Goal: Communication & Community: Answer question/provide support

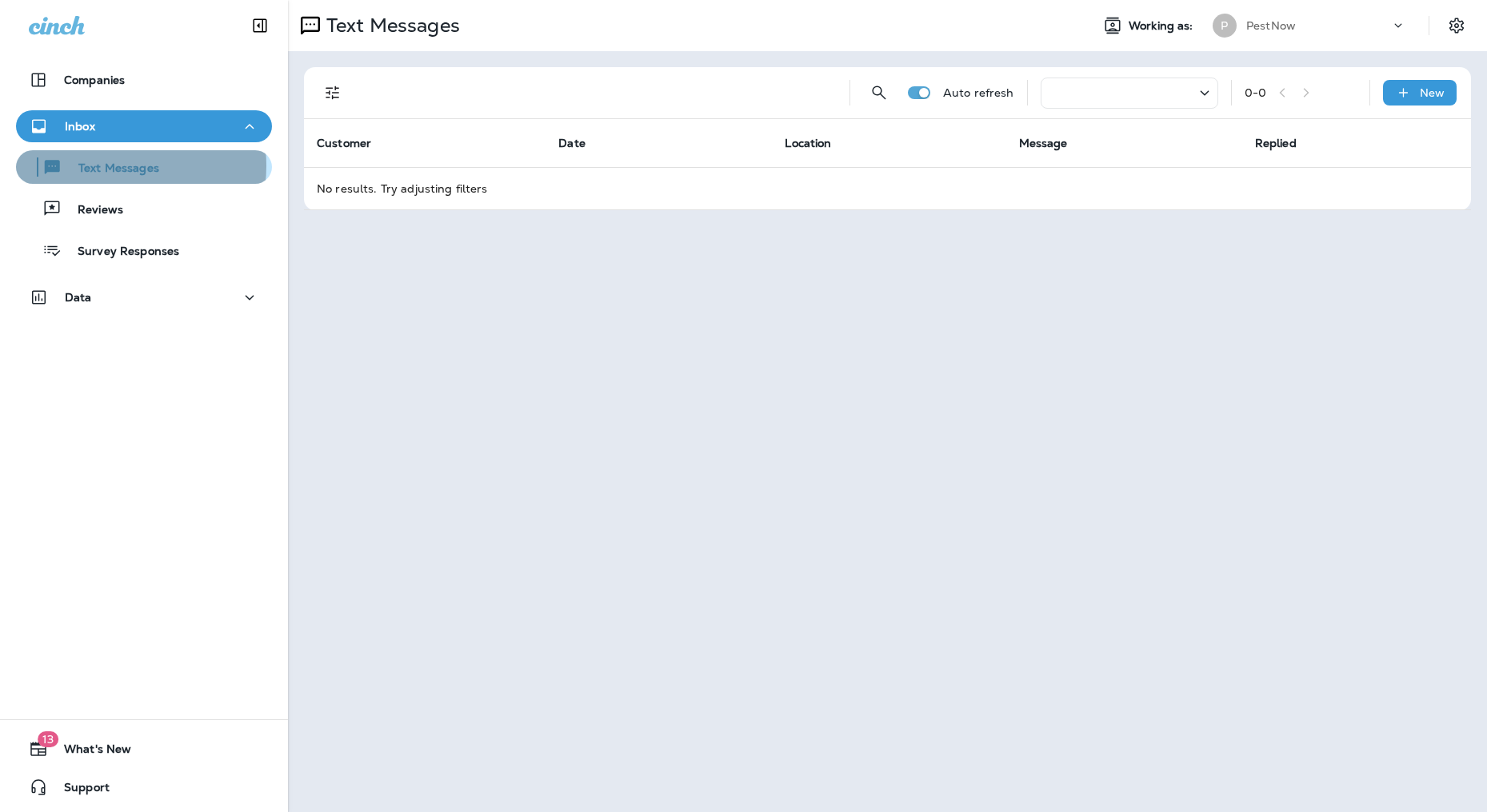
click at [112, 165] on p "Text Messages" at bounding box center [110, 169] width 97 height 16
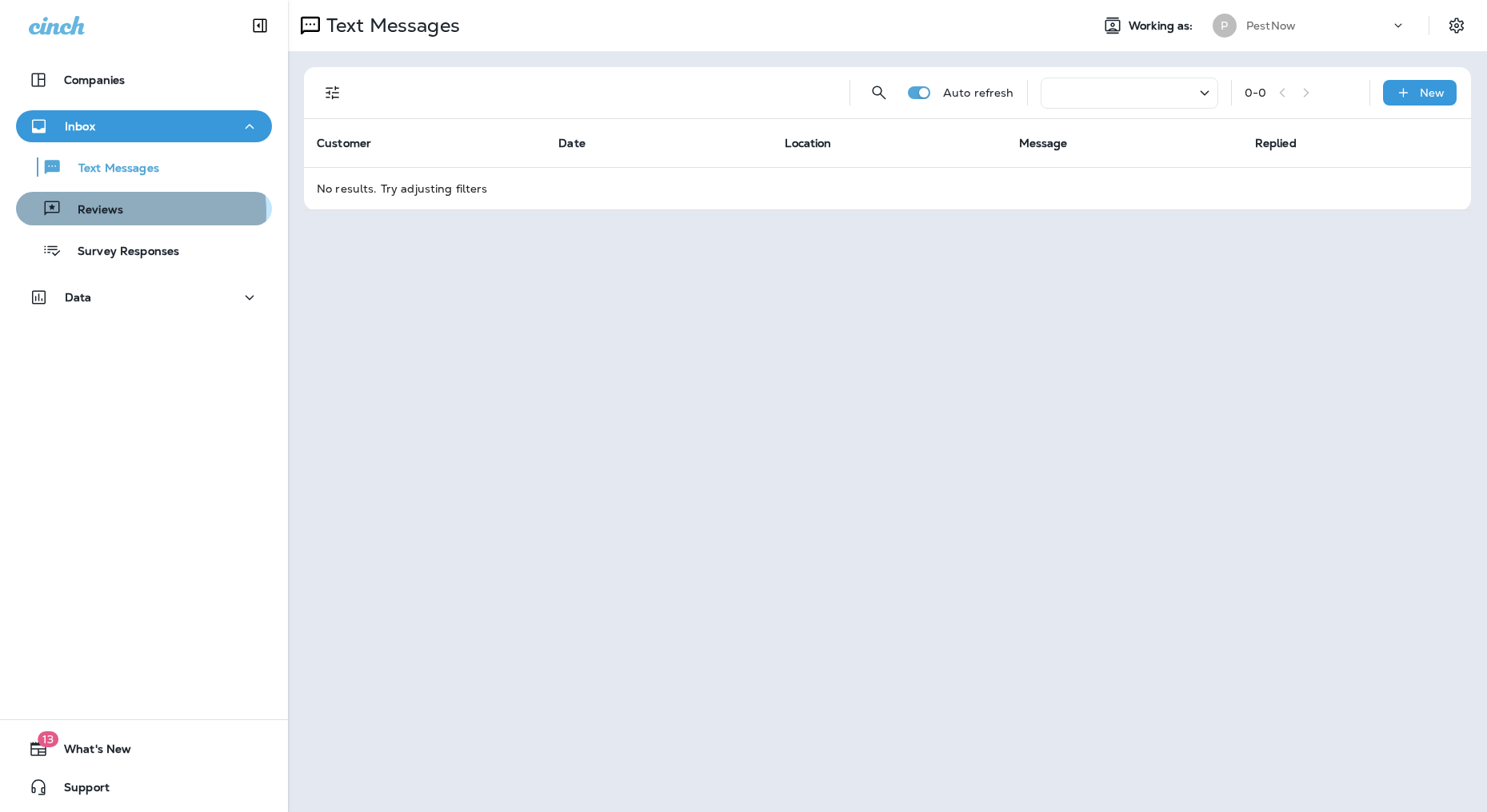
click at [123, 213] on div "Reviews" at bounding box center [143, 209] width 243 height 24
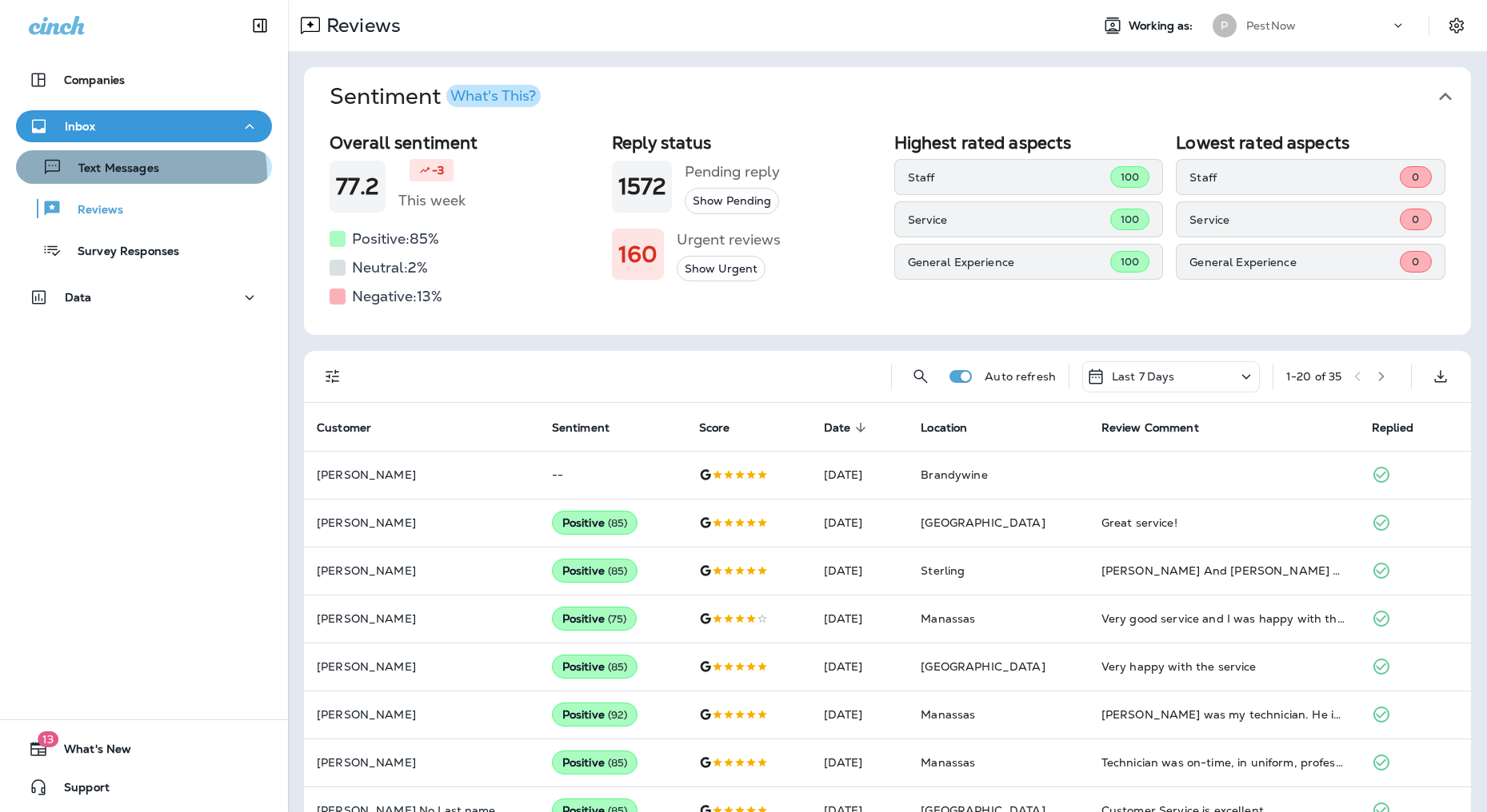
click at [134, 175] on p "Text Messages" at bounding box center [110, 169] width 97 height 16
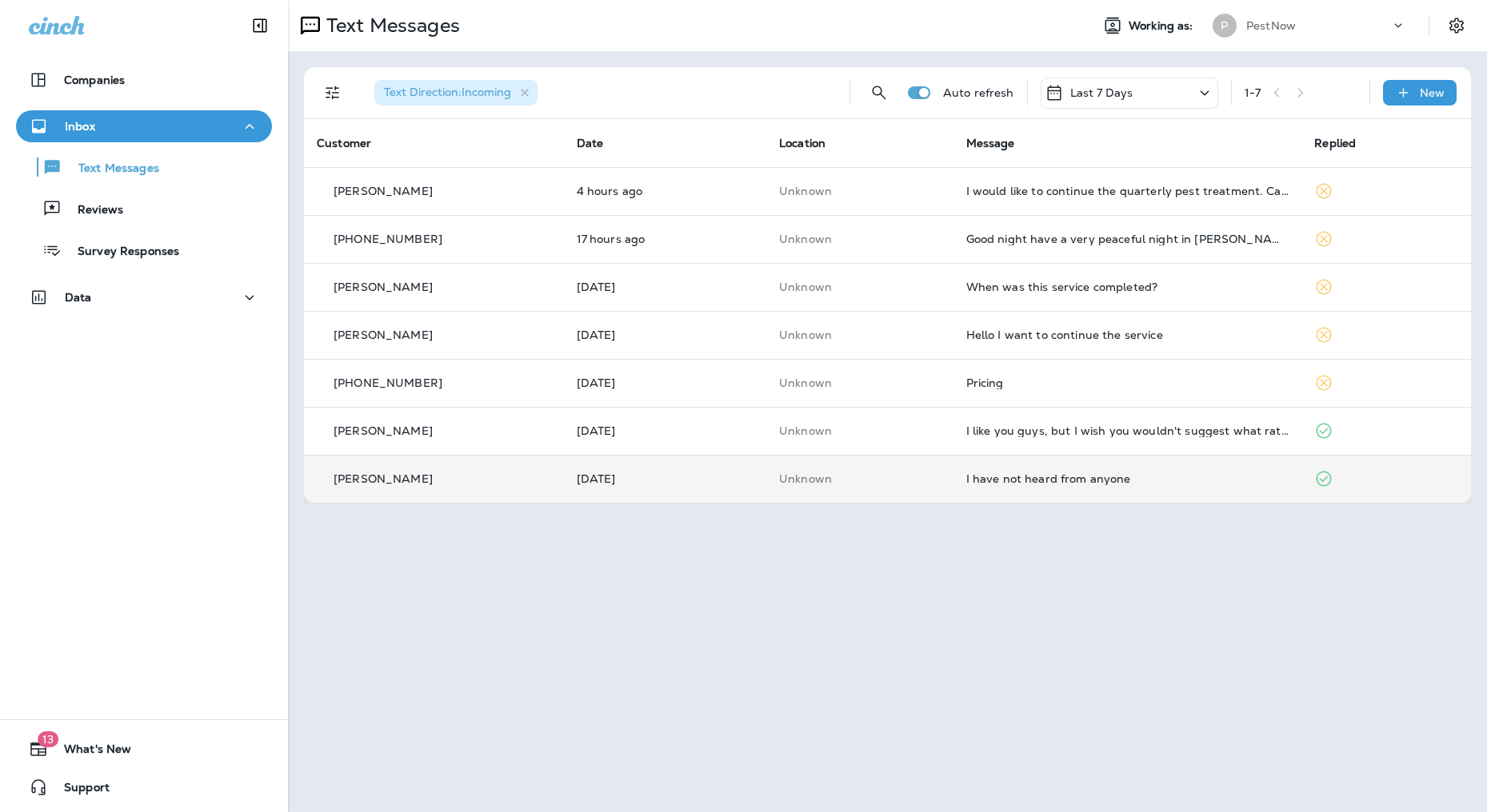
click at [1098, 475] on div "I have not heard from anyone" at bounding box center [1127, 479] width 323 height 13
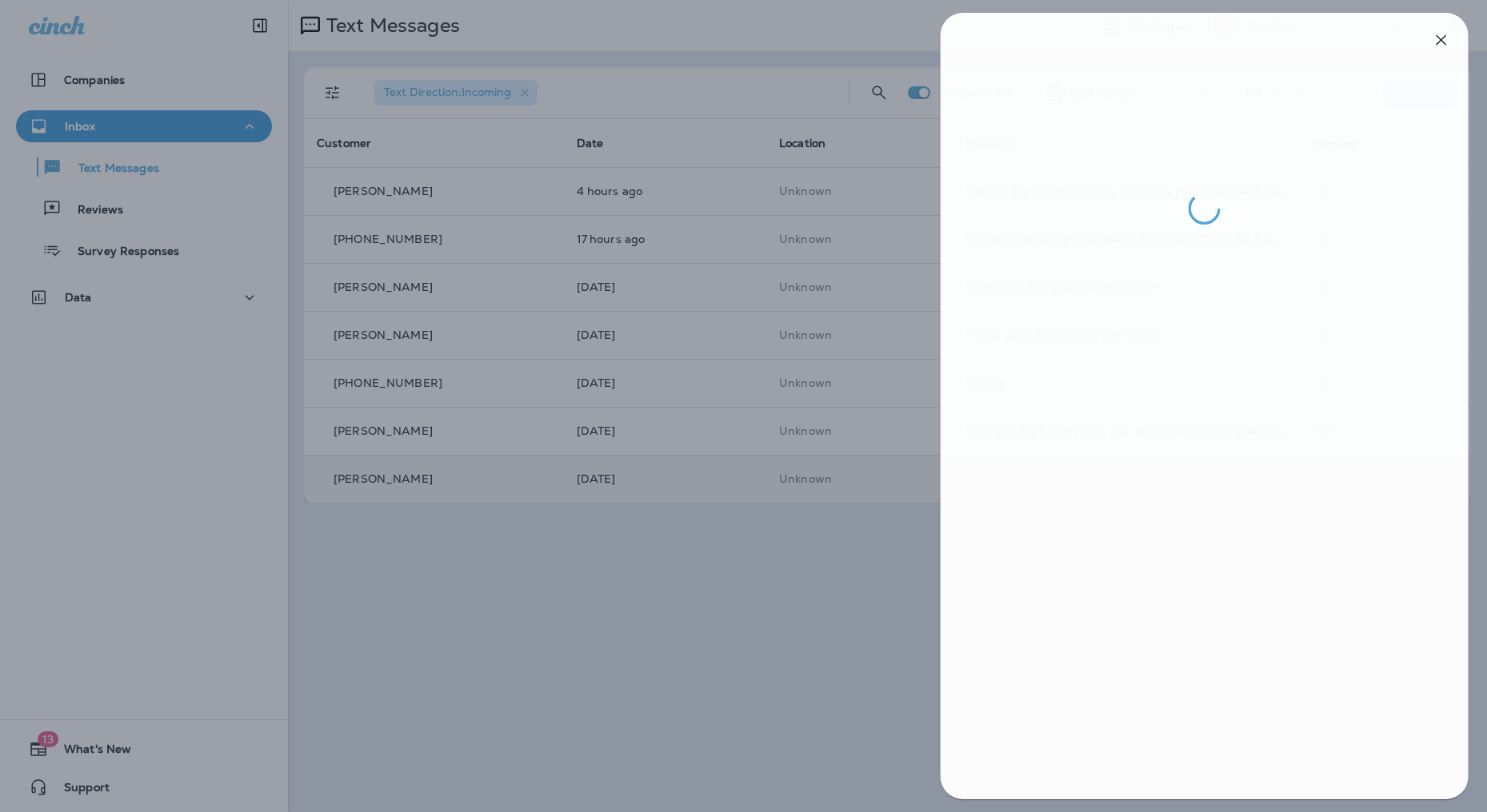
click at [806, 671] on div at bounding box center [746, 406] width 1487 height 812
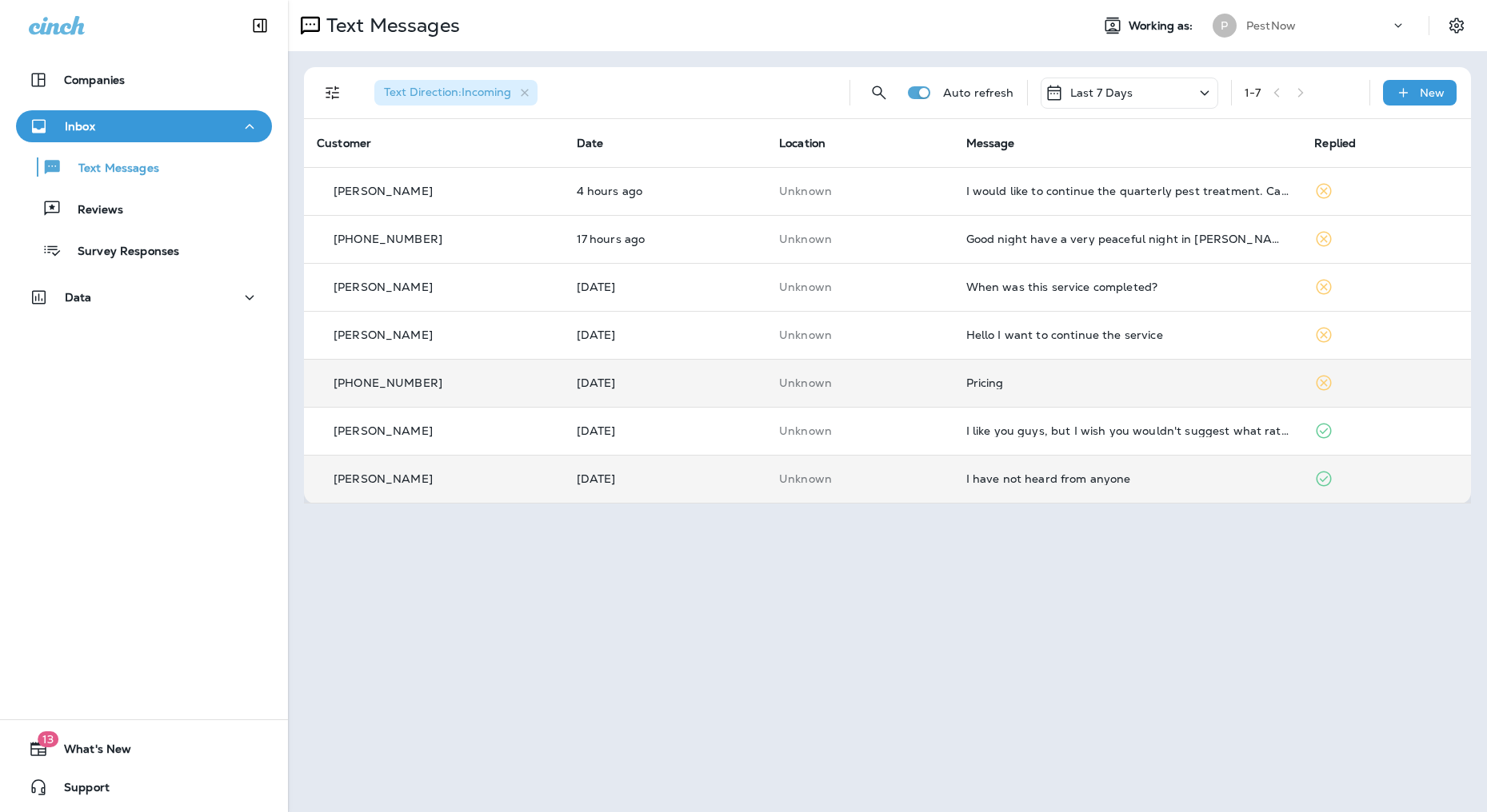
click at [1076, 383] on div "Pricing" at bounding box center [1127, 384] width 323 height 13
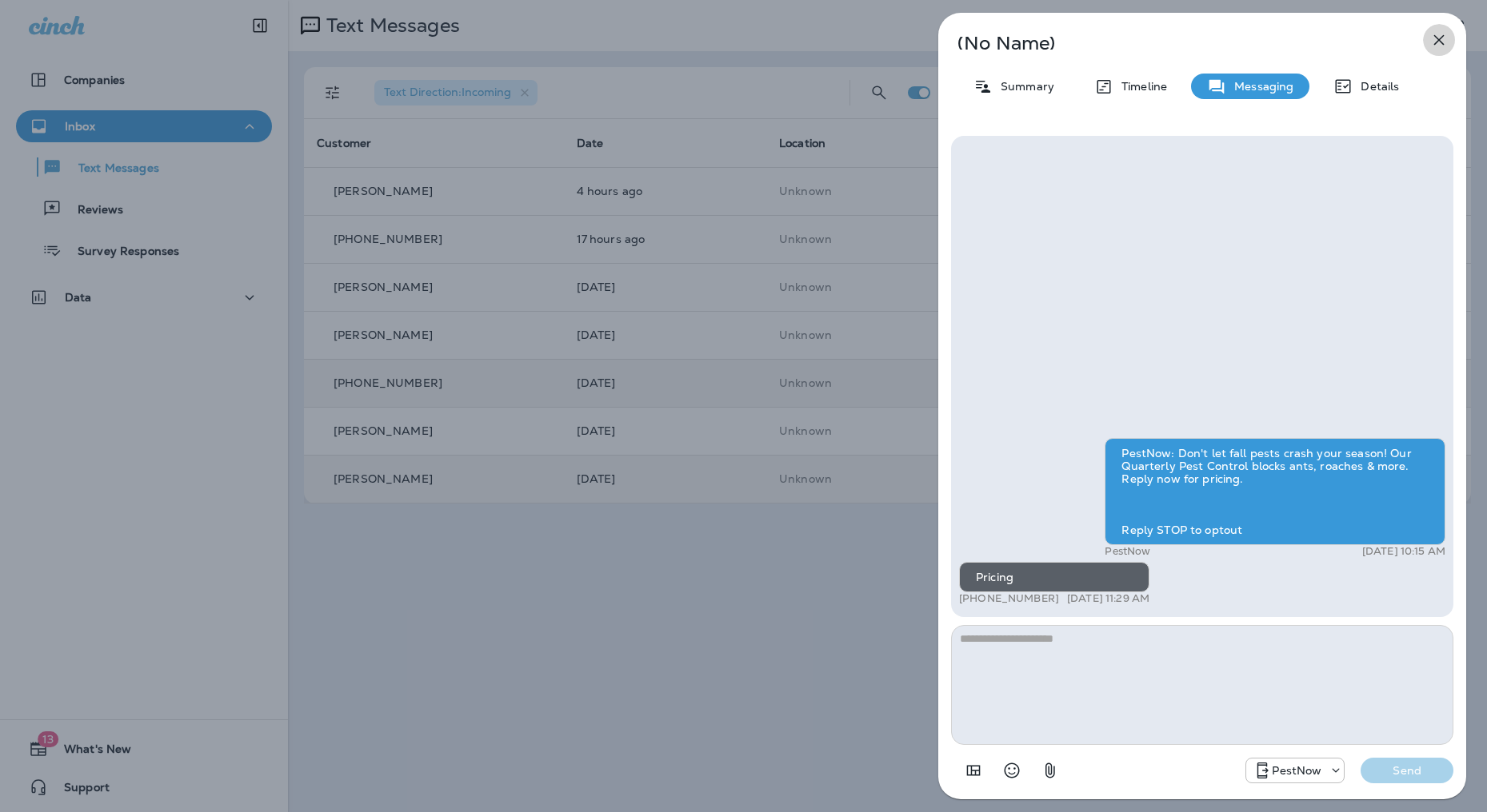
click at [1440, 34] on icon "button" at bounding box center [1438, 39] width 19 height 19
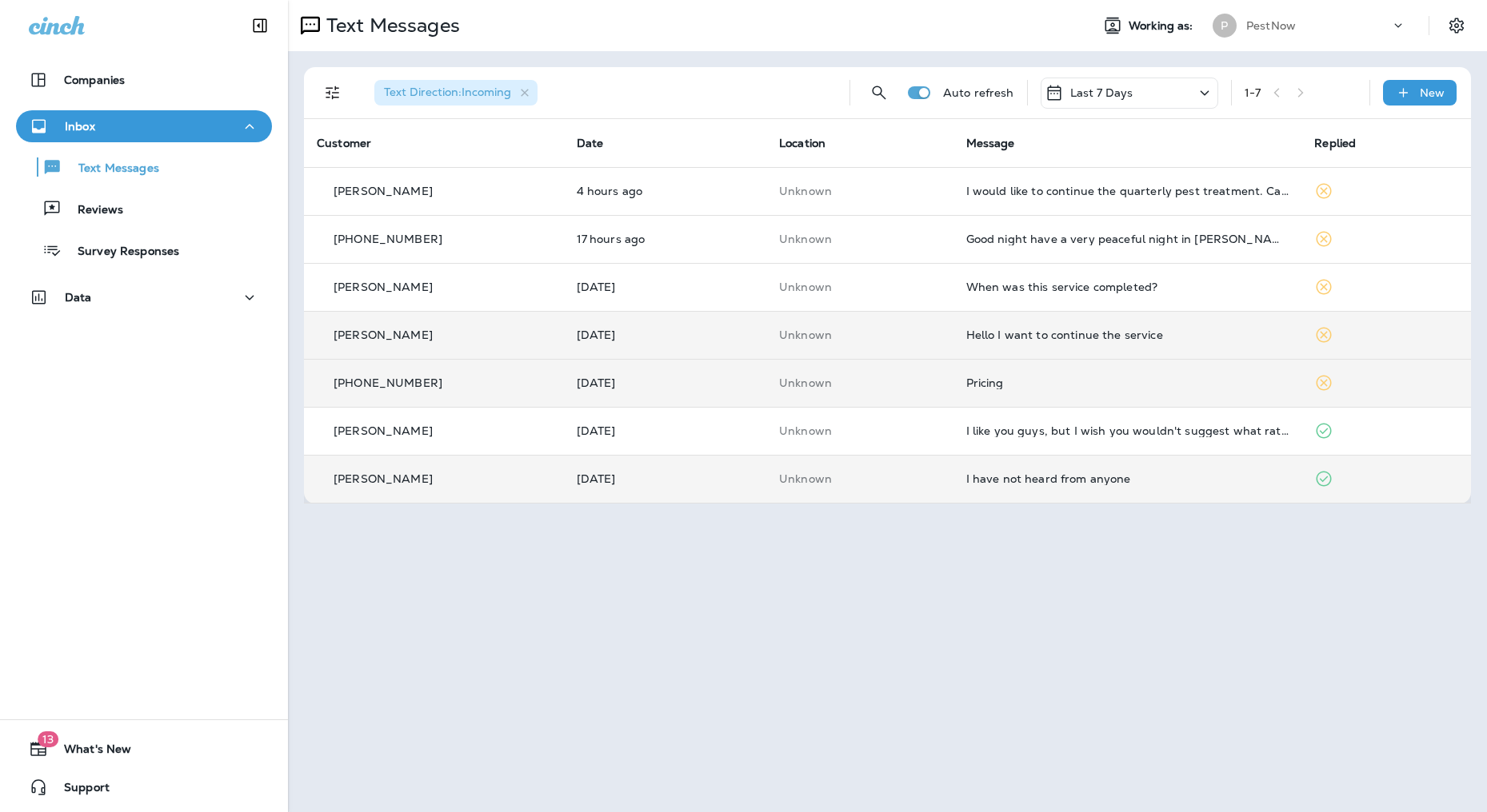
click at [1202, 349] on td "Hello I want to continue the service" at bounding box center [1128, 334] width 348 height 48
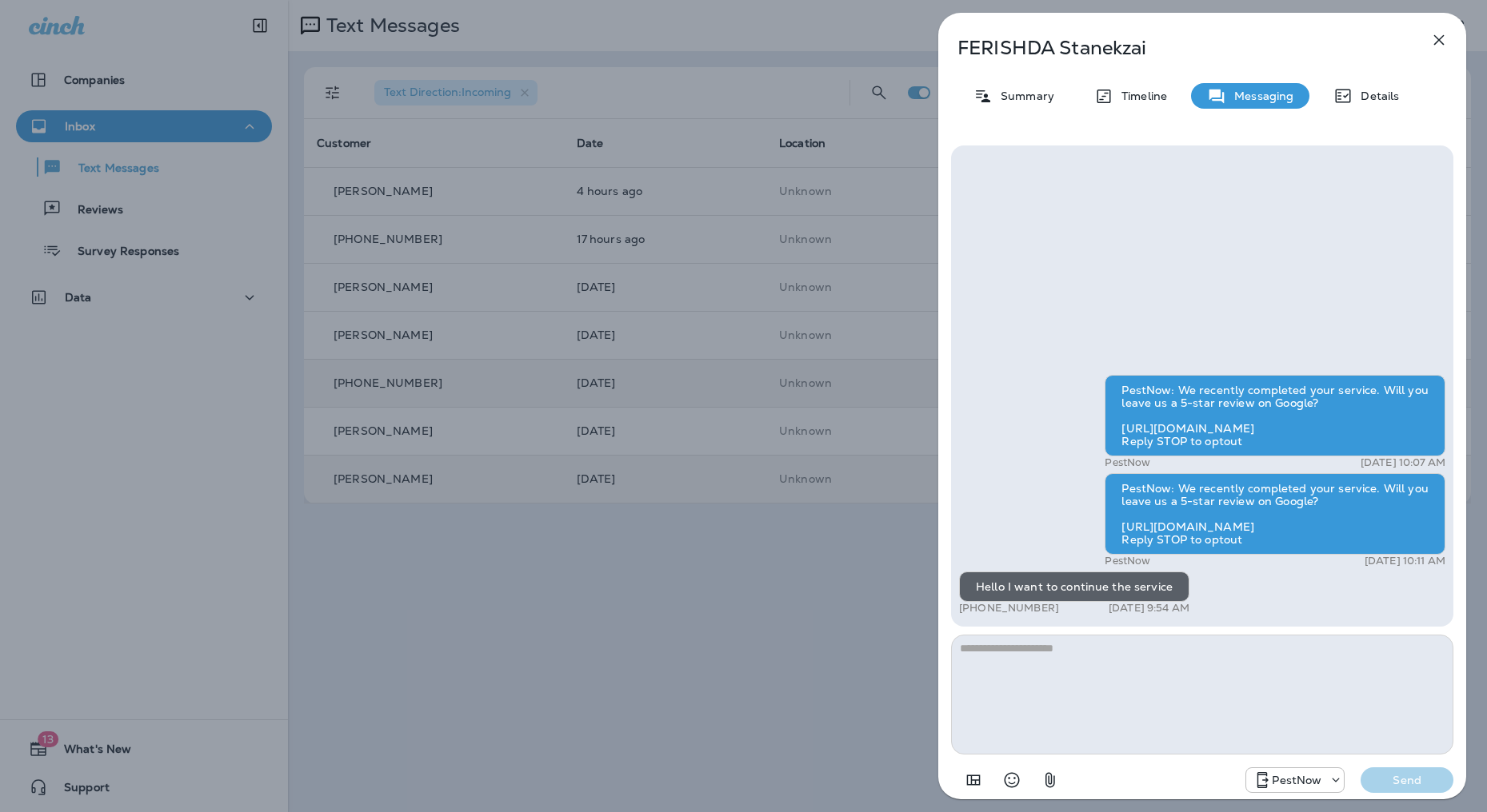
drag, startPoint x: 1053, startPoint y: 609, endPoint x: 974, endPoint y: 610, distance: 79.0
click at [974, 610] on div "+1 (571) 505-0882 Sep 28, 2025 9:54 AM" at bounding box center [1074, 608] width 231 height 13
copy p "571) 505-0882"
click at [1137, 685] on textarea at bounding box center [1202, 694] width 502 height 120
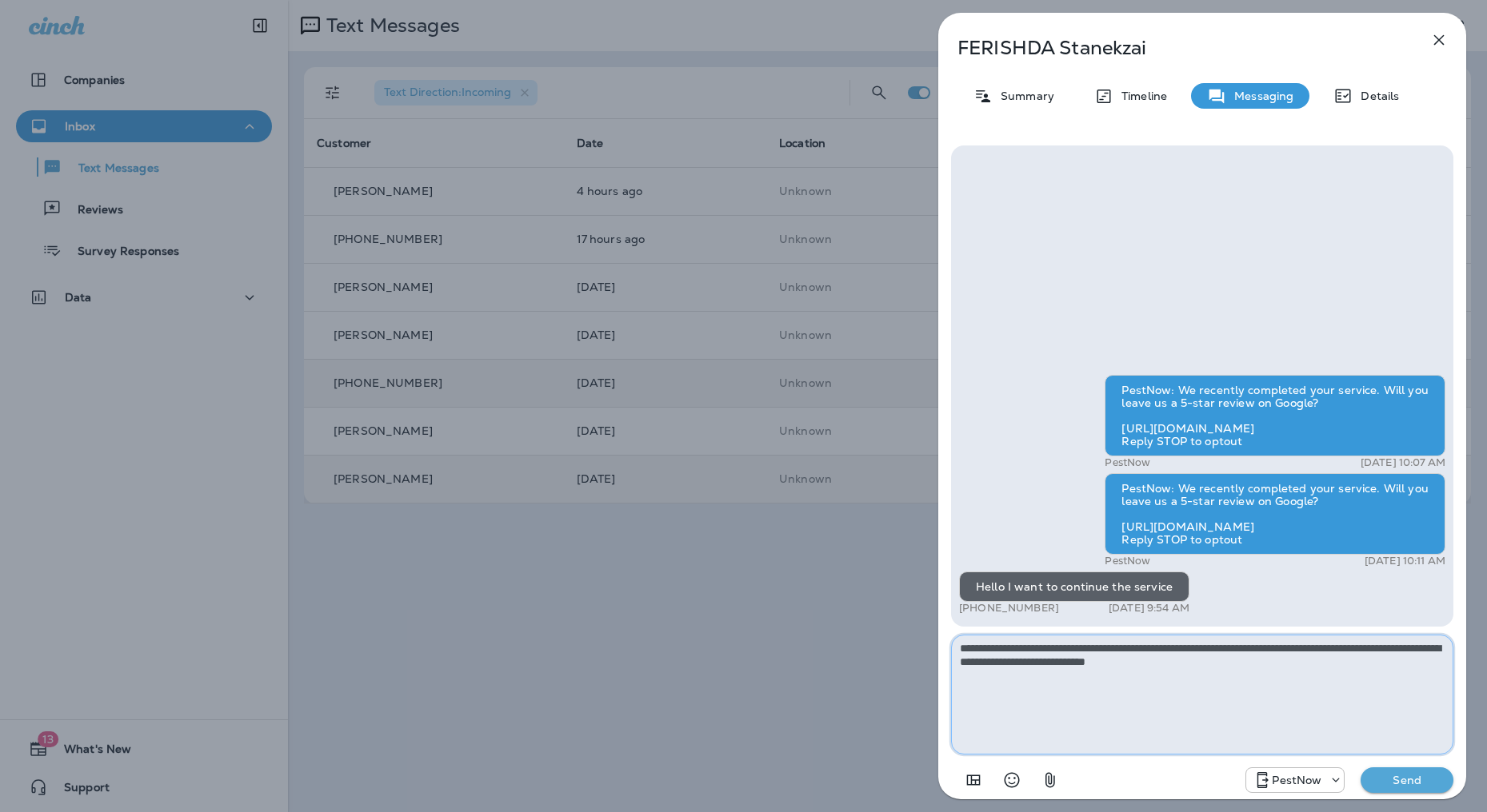
type textarea "**********"
click at [1423, 783] on p "Send" at bounding box center [1407, 781] width 67 height 15
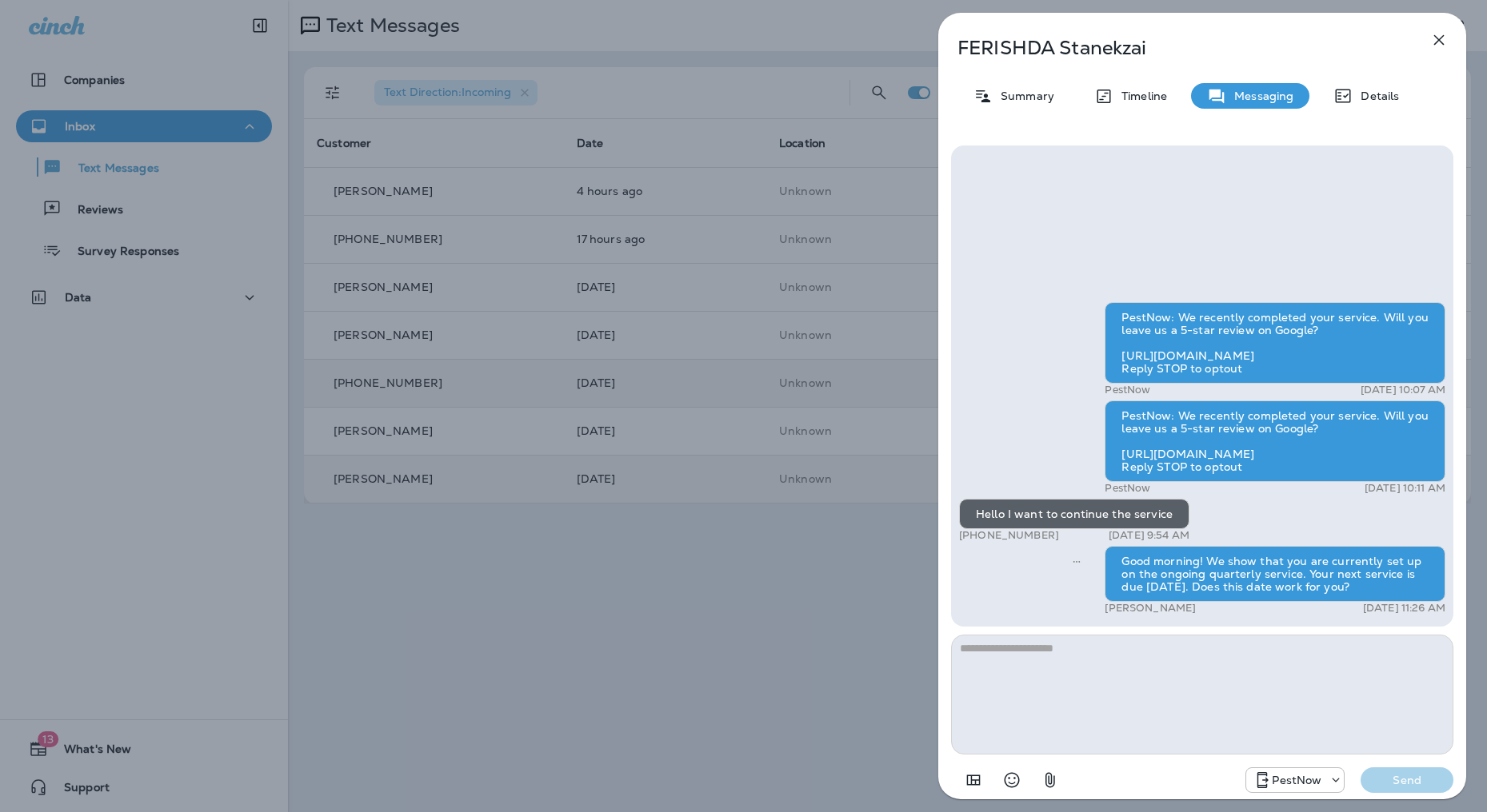
click at [748, 692] on div "FERISHDA Stanekzai Summary Timeline Messaging Details PestNow: We recently comp…" at bounding box center [744, 406] width 1487 height 812
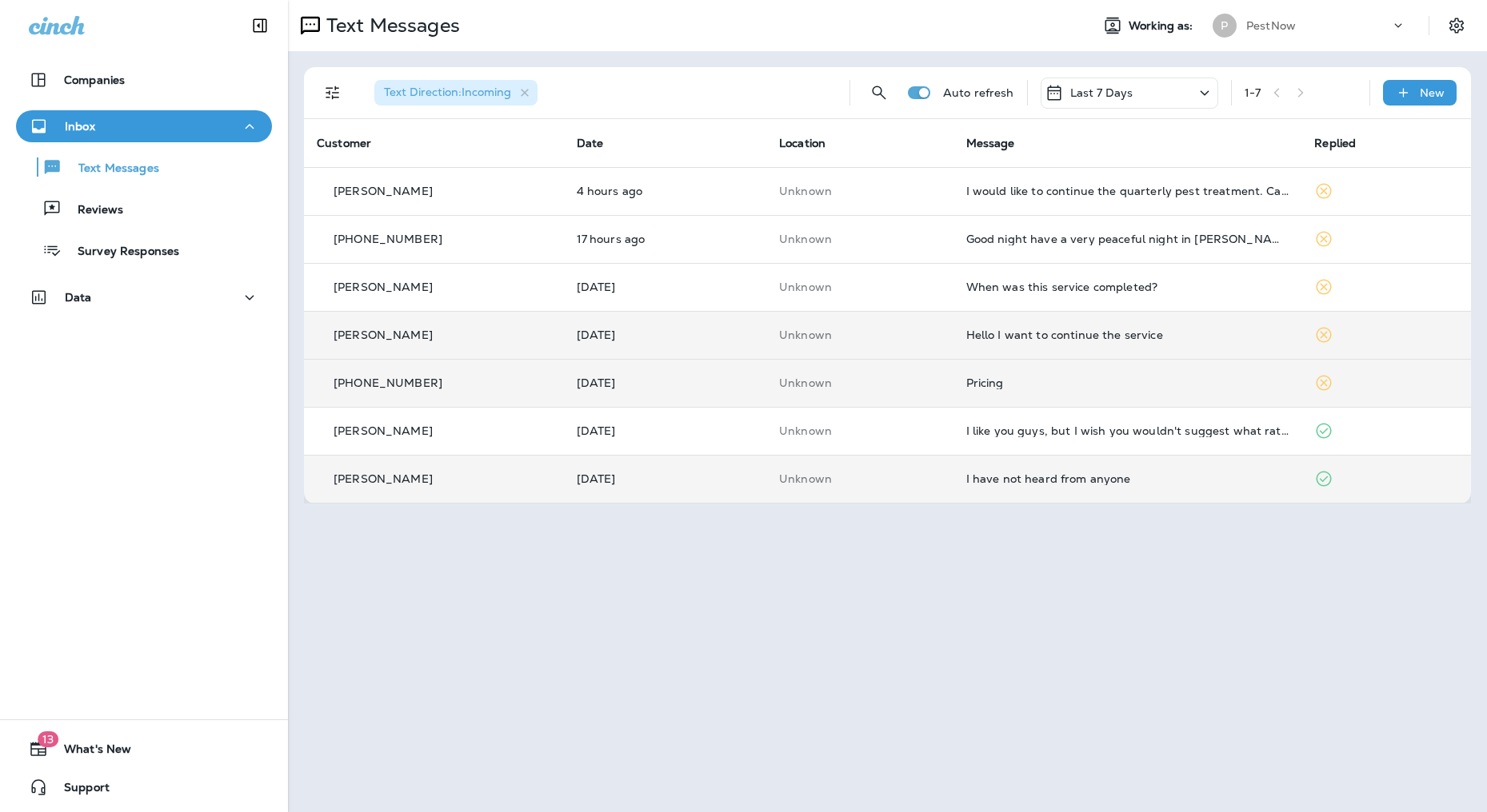
click at [1328, 337] on icon at bounding box center [1323, 334] width 19 height 19
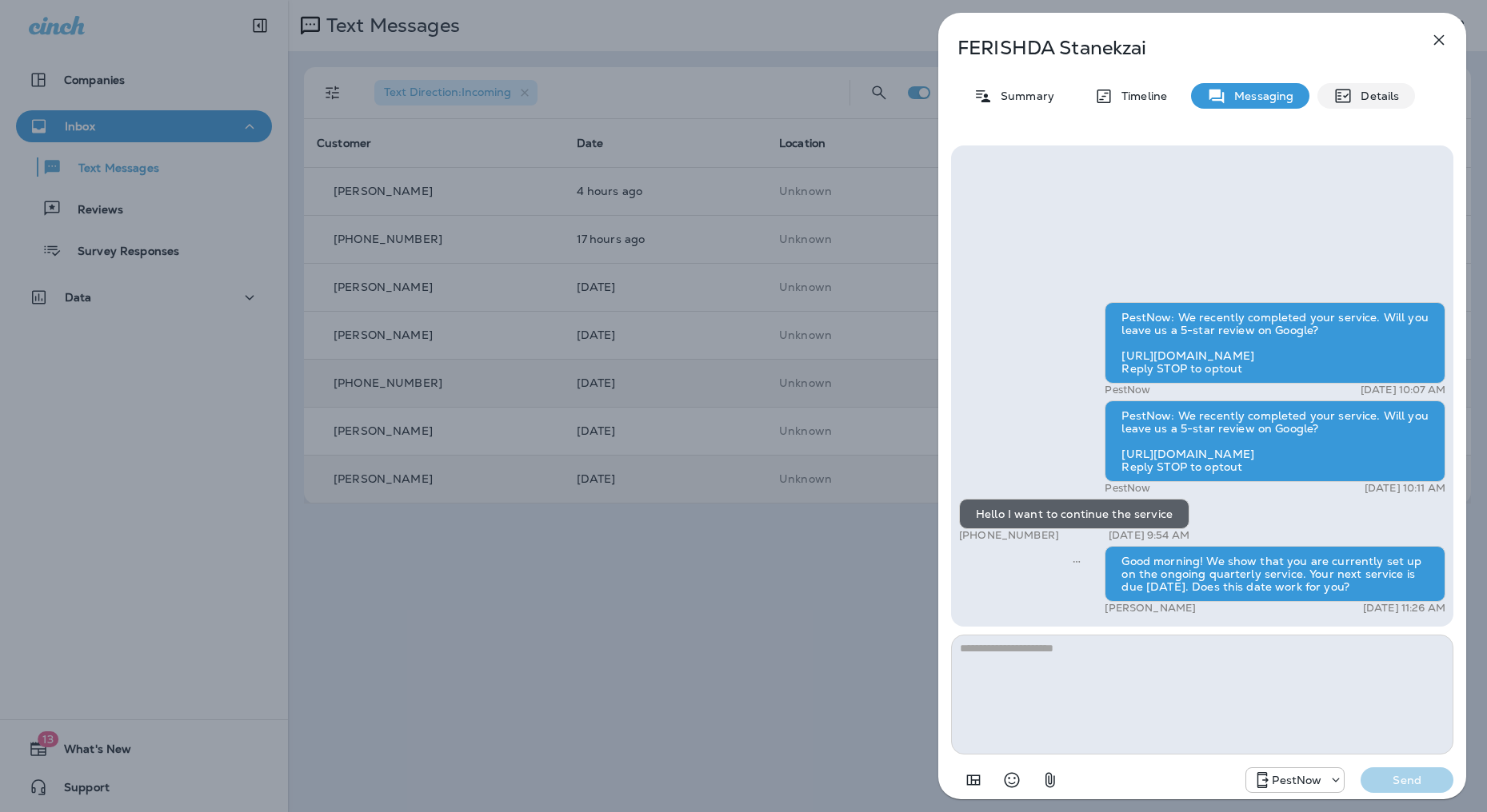
click at [1383, 105] on div "Details" at bounding box center [1365, 96] width 97 height 25
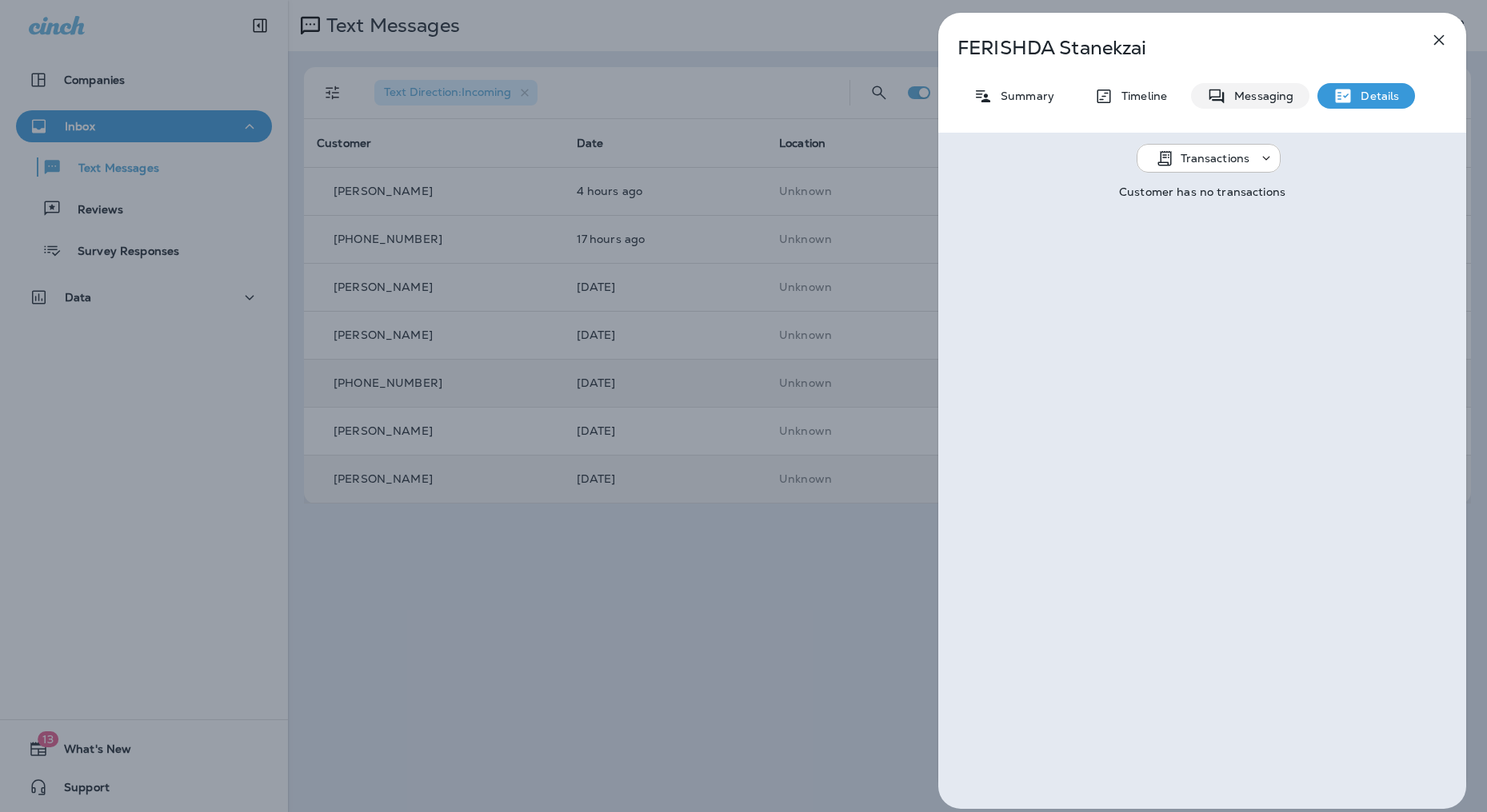
click at [1270, 95] on p "Messaging" at bounding box center [1260, 96] width 67 height 13
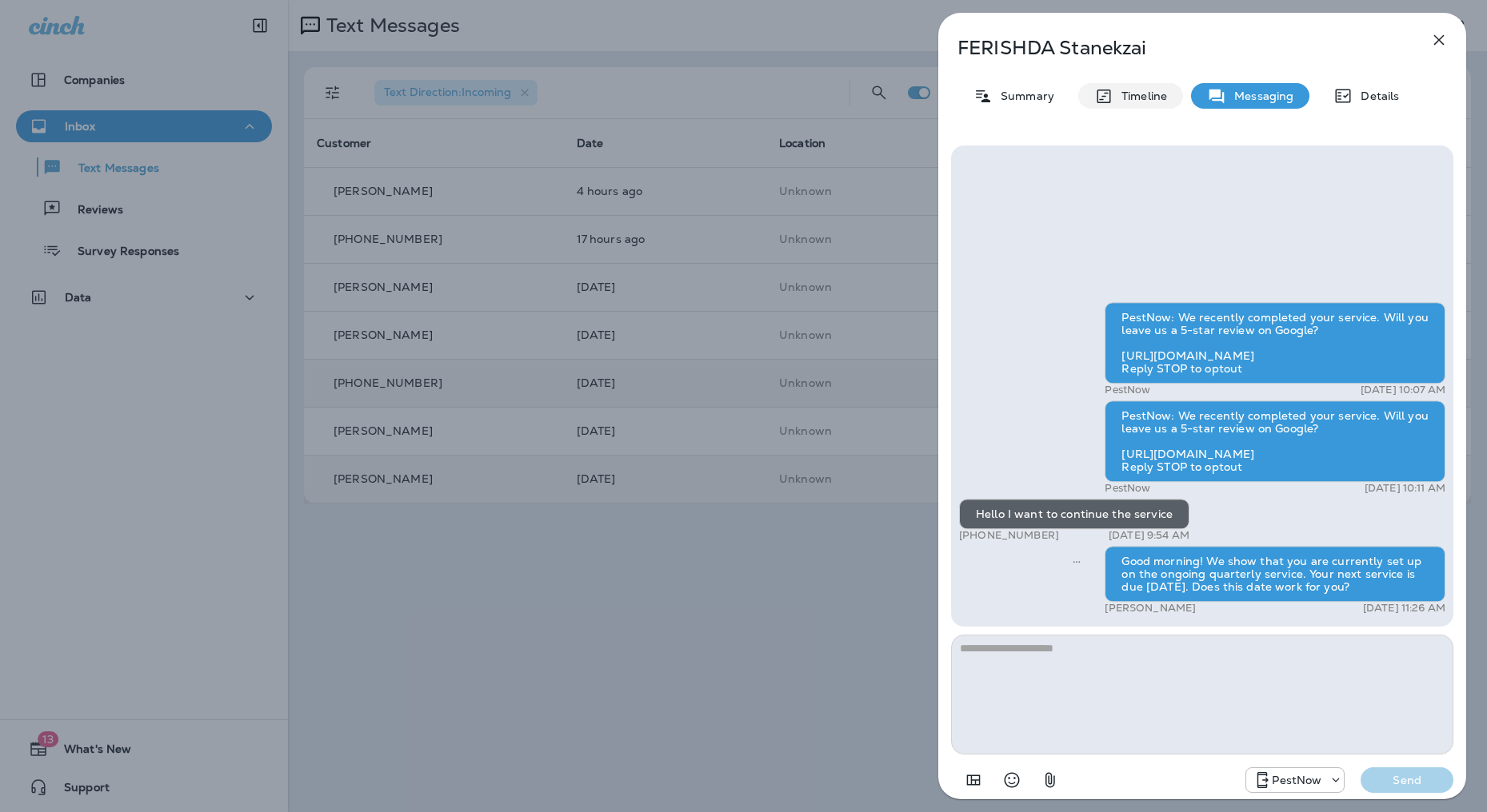
click at [1139, 94] on p "Timeline" at bounding box center [1140, 96] width 54 height 13
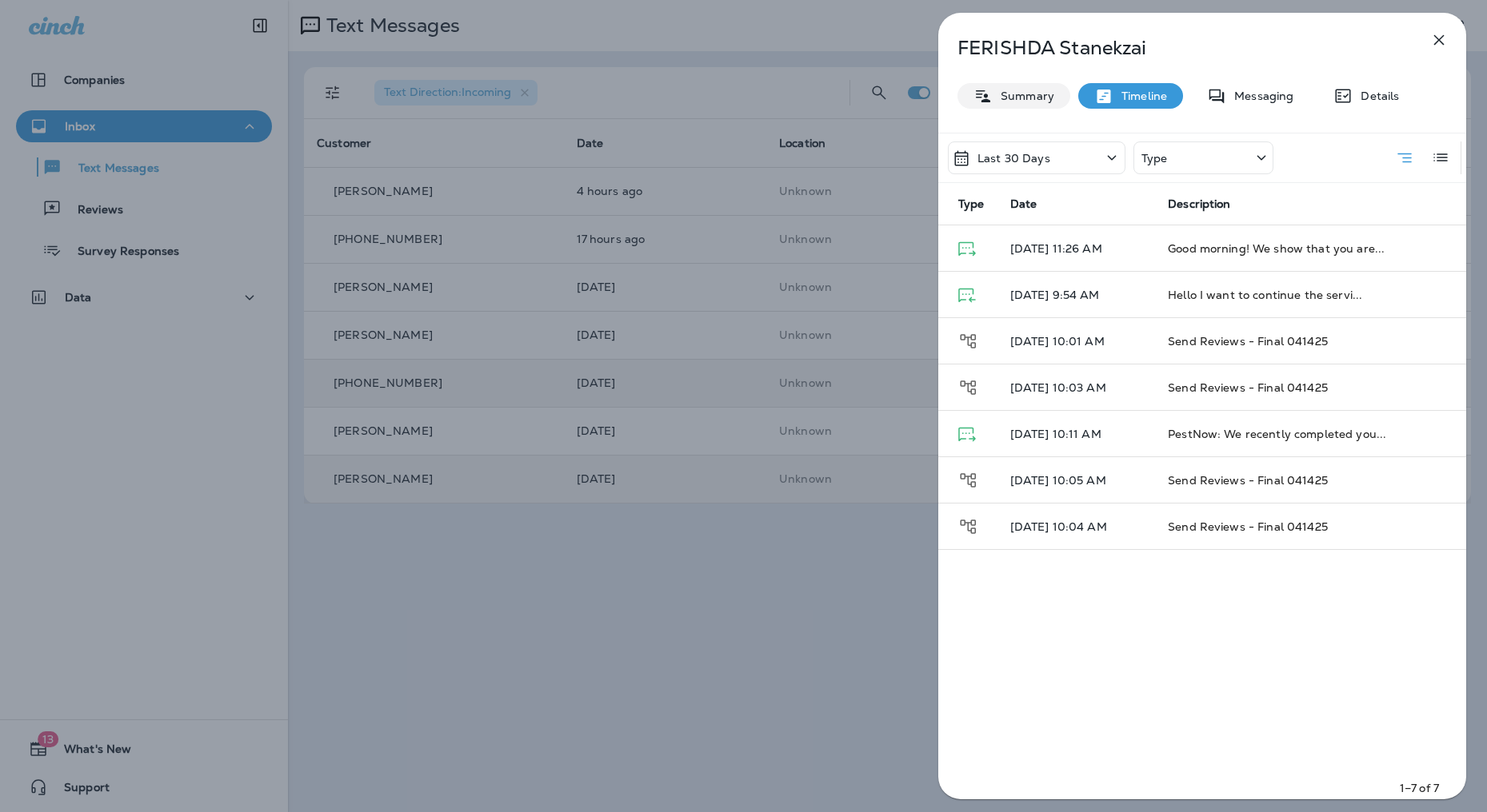
click at [1009, 94] on p "Summary" at bounding box center [1022, 96] width 61 height 13
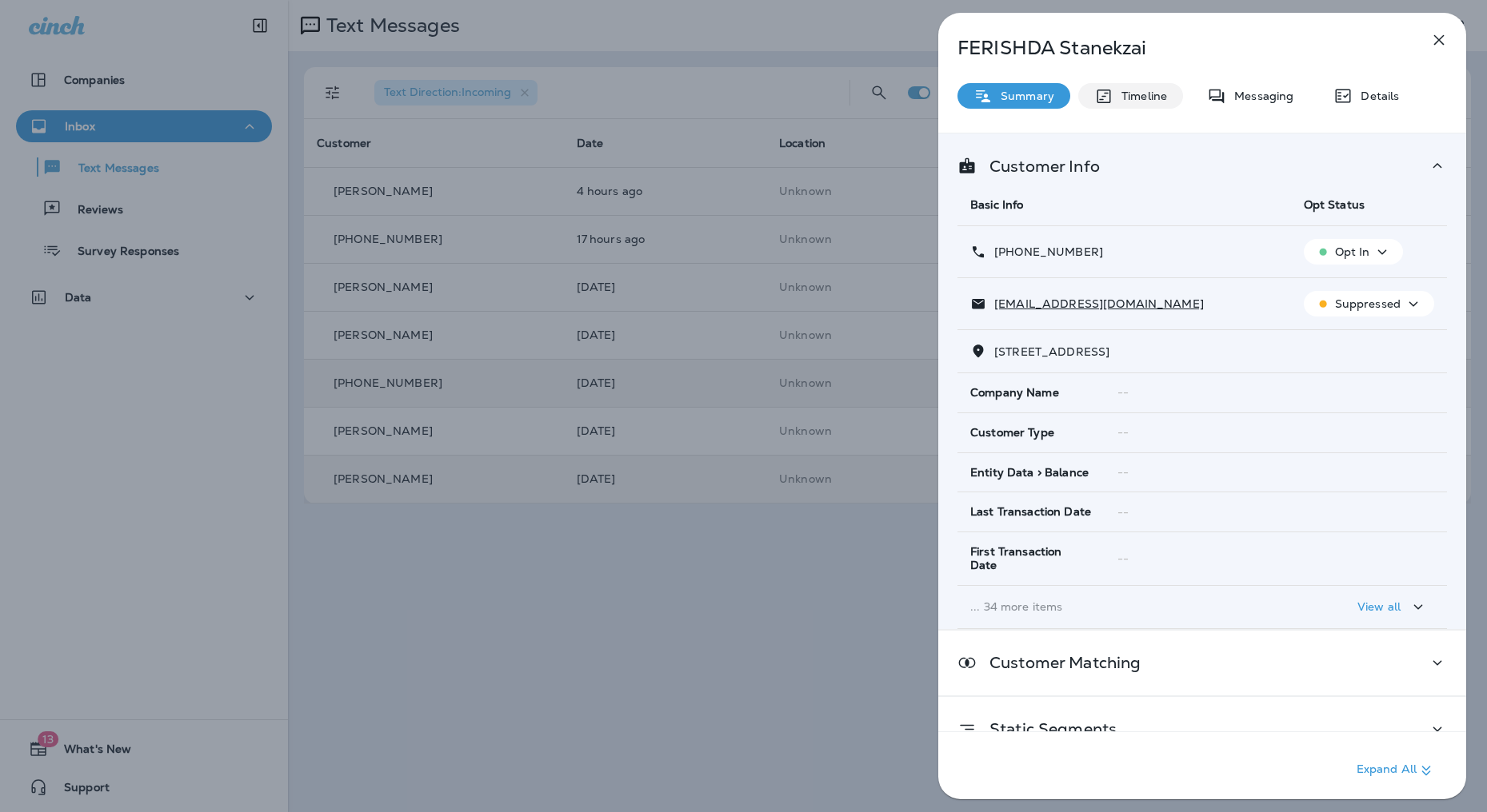
click at [1140, 98] on p "Timeline" at bounding box center [1140, 96] width 54 height 13
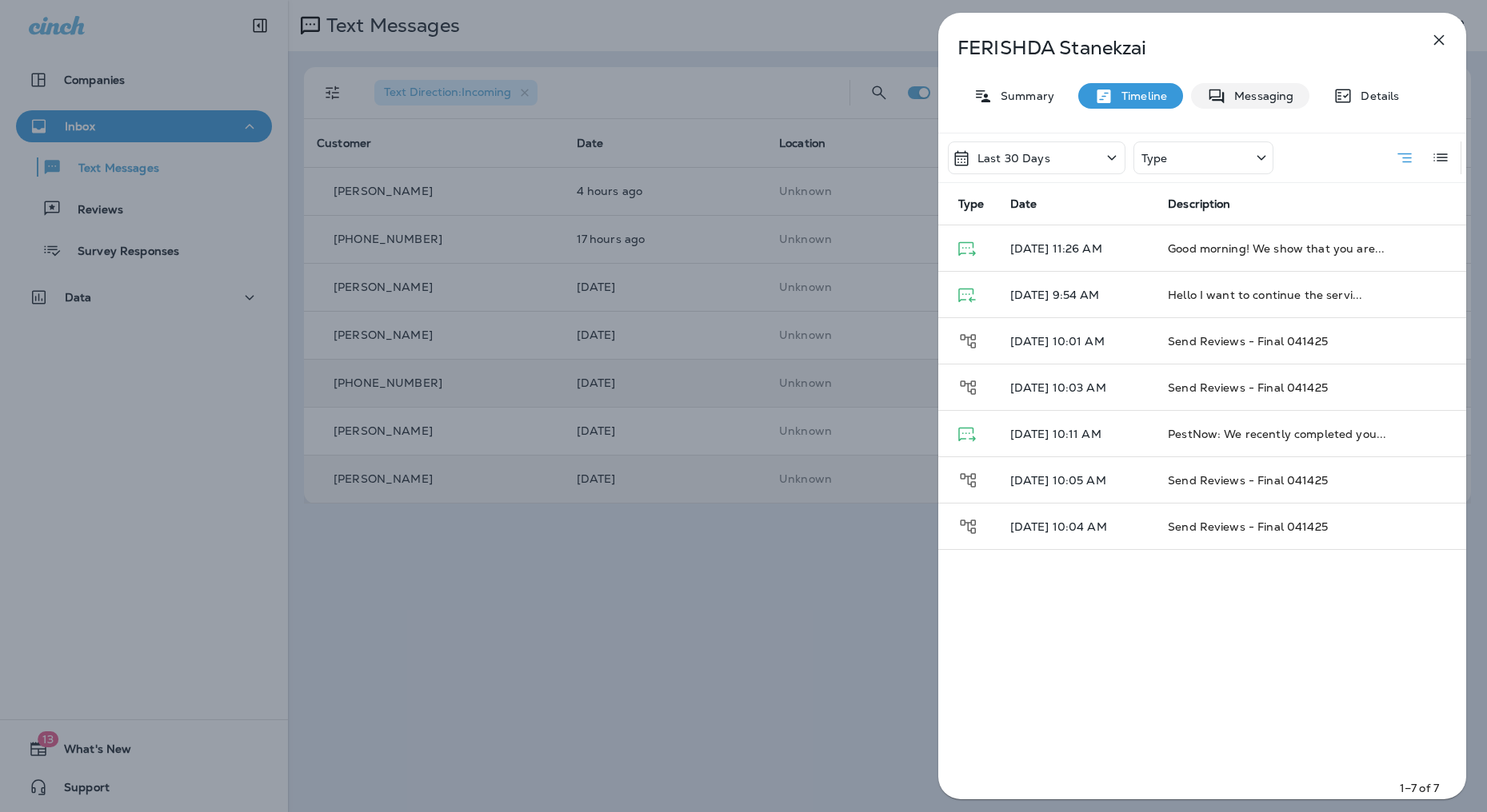
click at [1250, 92] on p "Messaging" at bounding box center [1260, 96] width 67 height 13
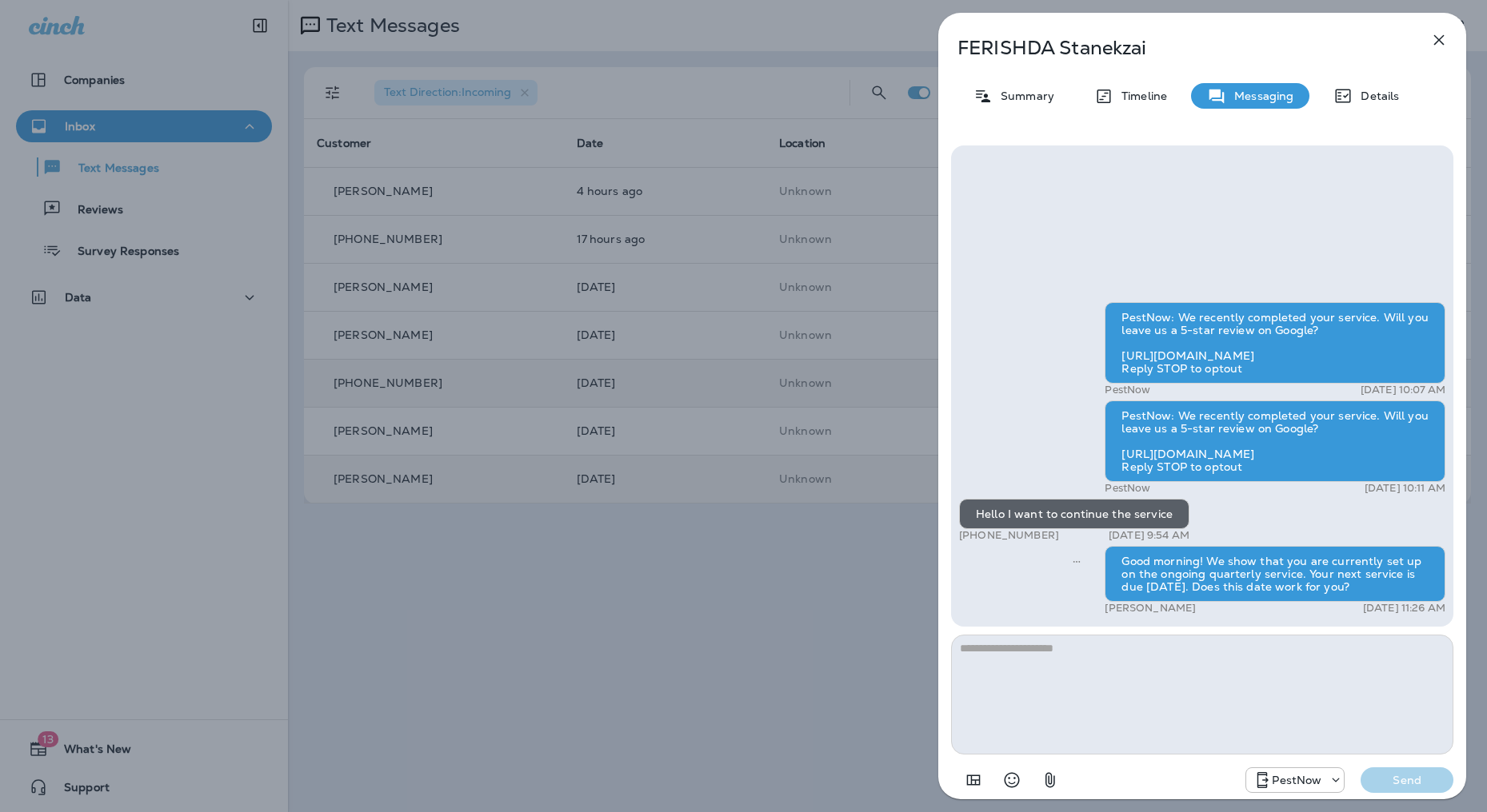
click at [1438, 43] on icon "button" at bounding box center [1438, 39] width 19 height 19
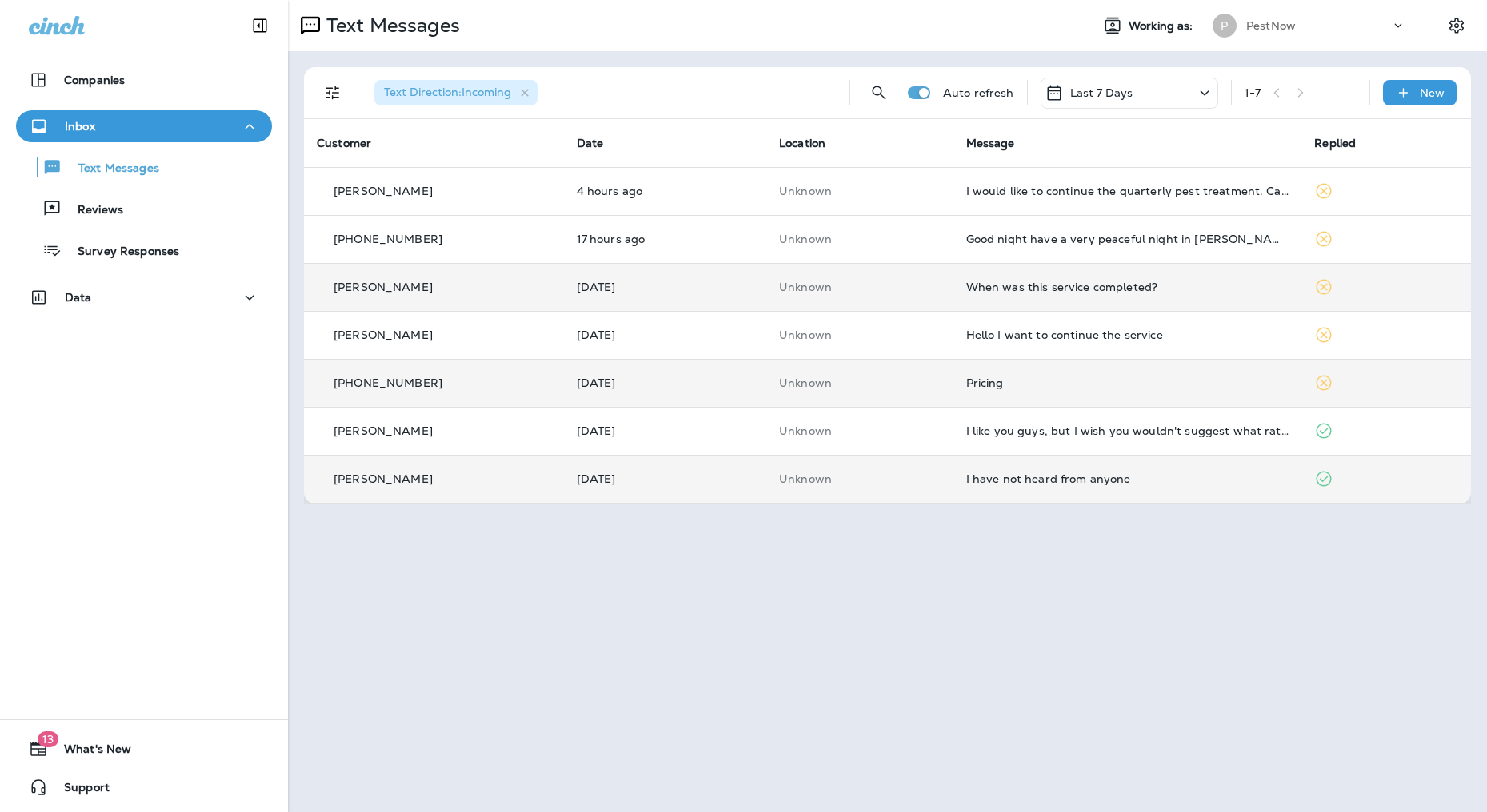
click at [1278, 285] on div "When was this service completed?" at bounding box center [1127, 287] width 323 height 13
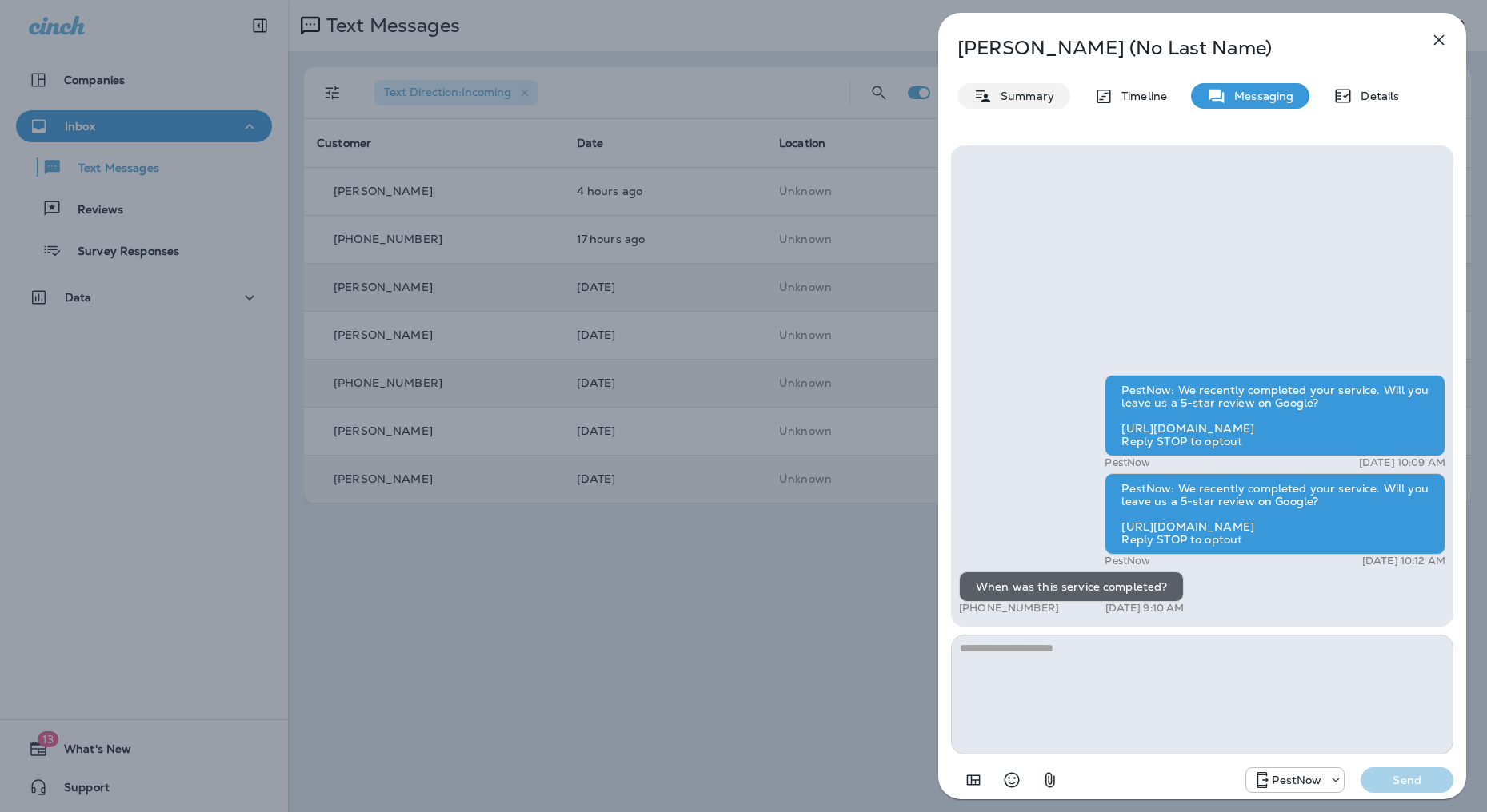
click at [1026, 106] on div "Summary" at bounding box center [1013, 96] width 113 height 25
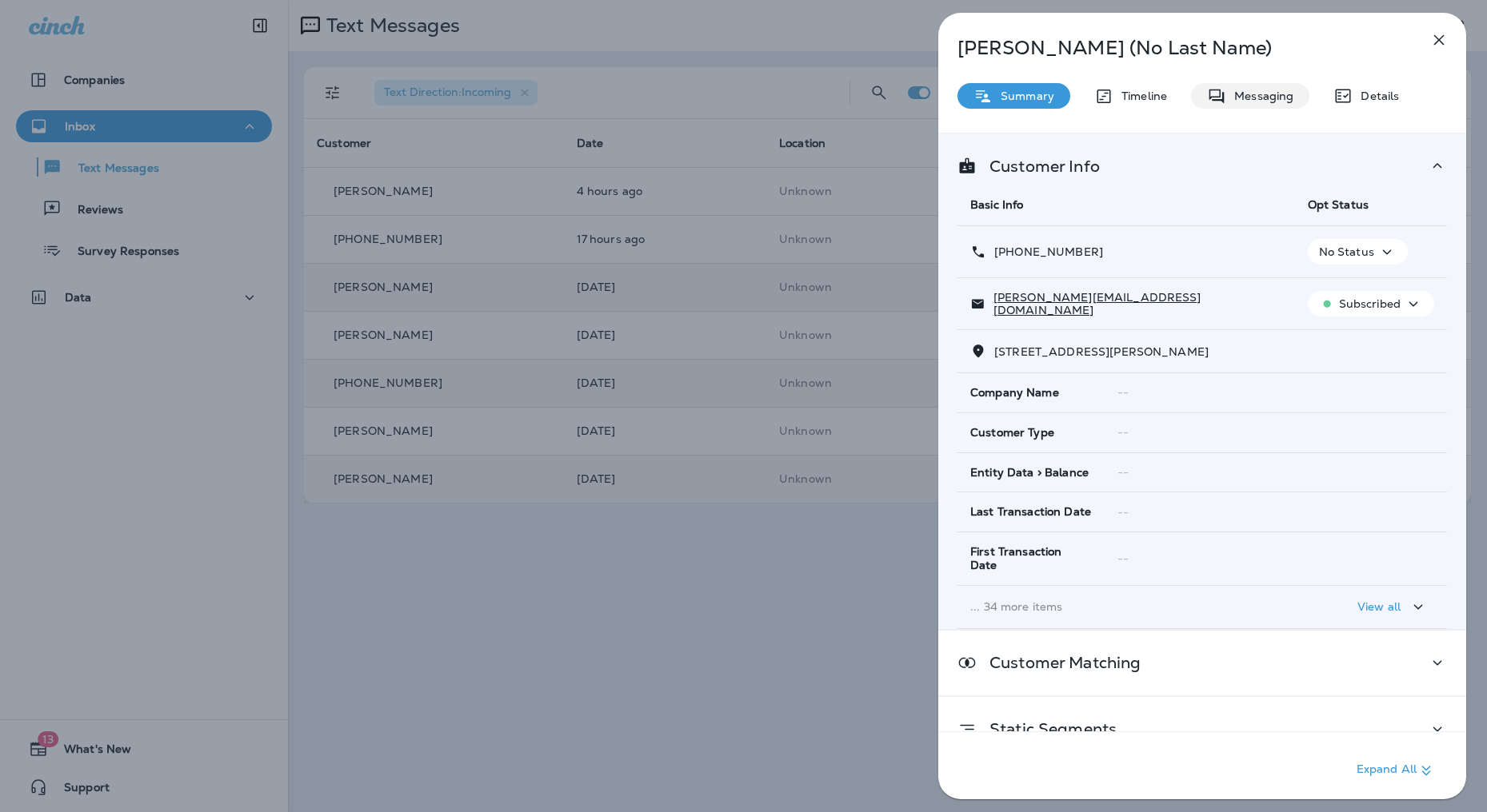
click at [1266, 99] on p "Messaging" at bounding box center [1260, 96] width 67 height 13
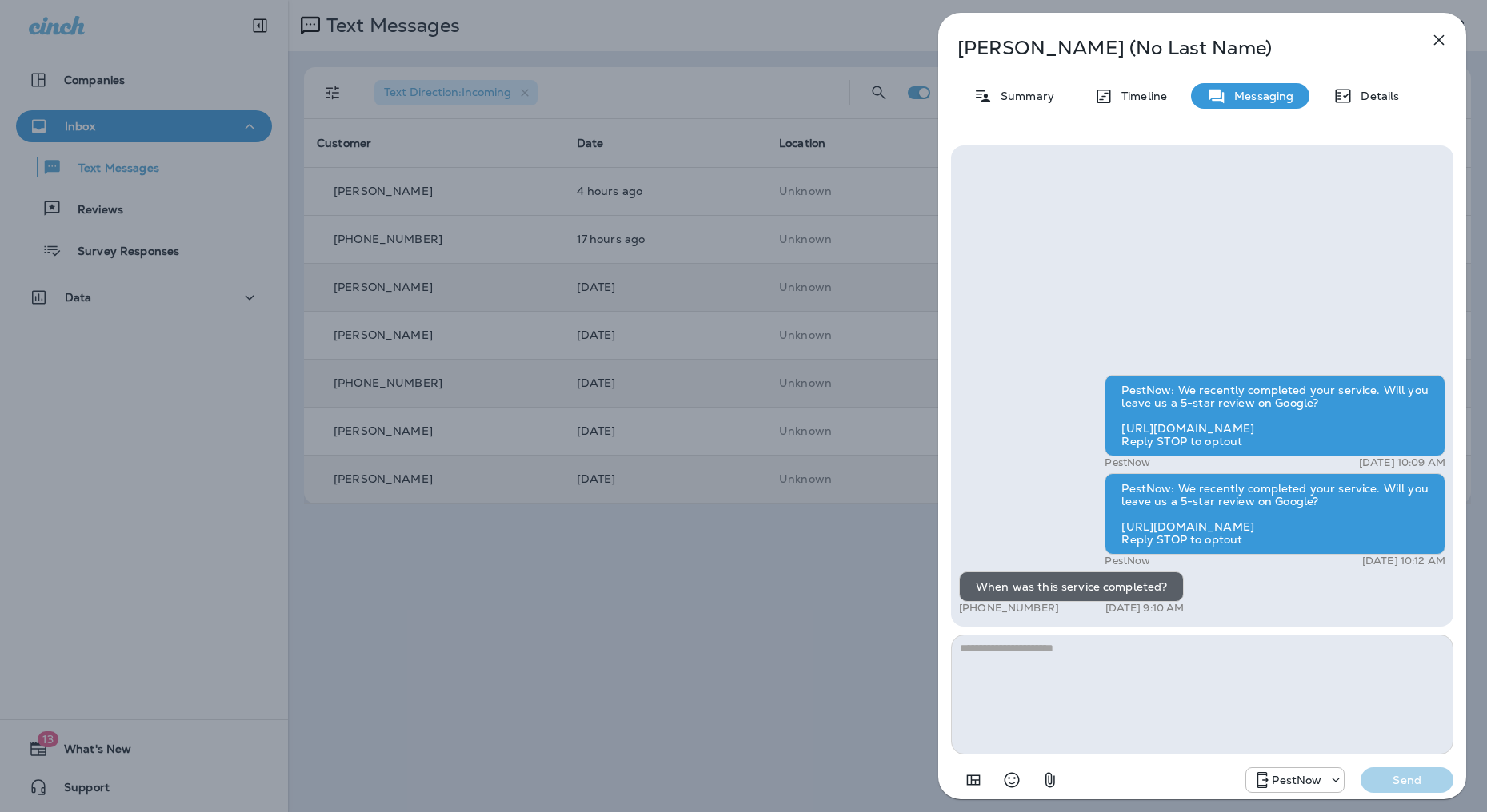
click at [1202, 715] on textarea at bounding box center [1202, 694] width 502 height 120
click at [1022, 681] on textarea at bounding box center [1202, 694] width 502 height 120
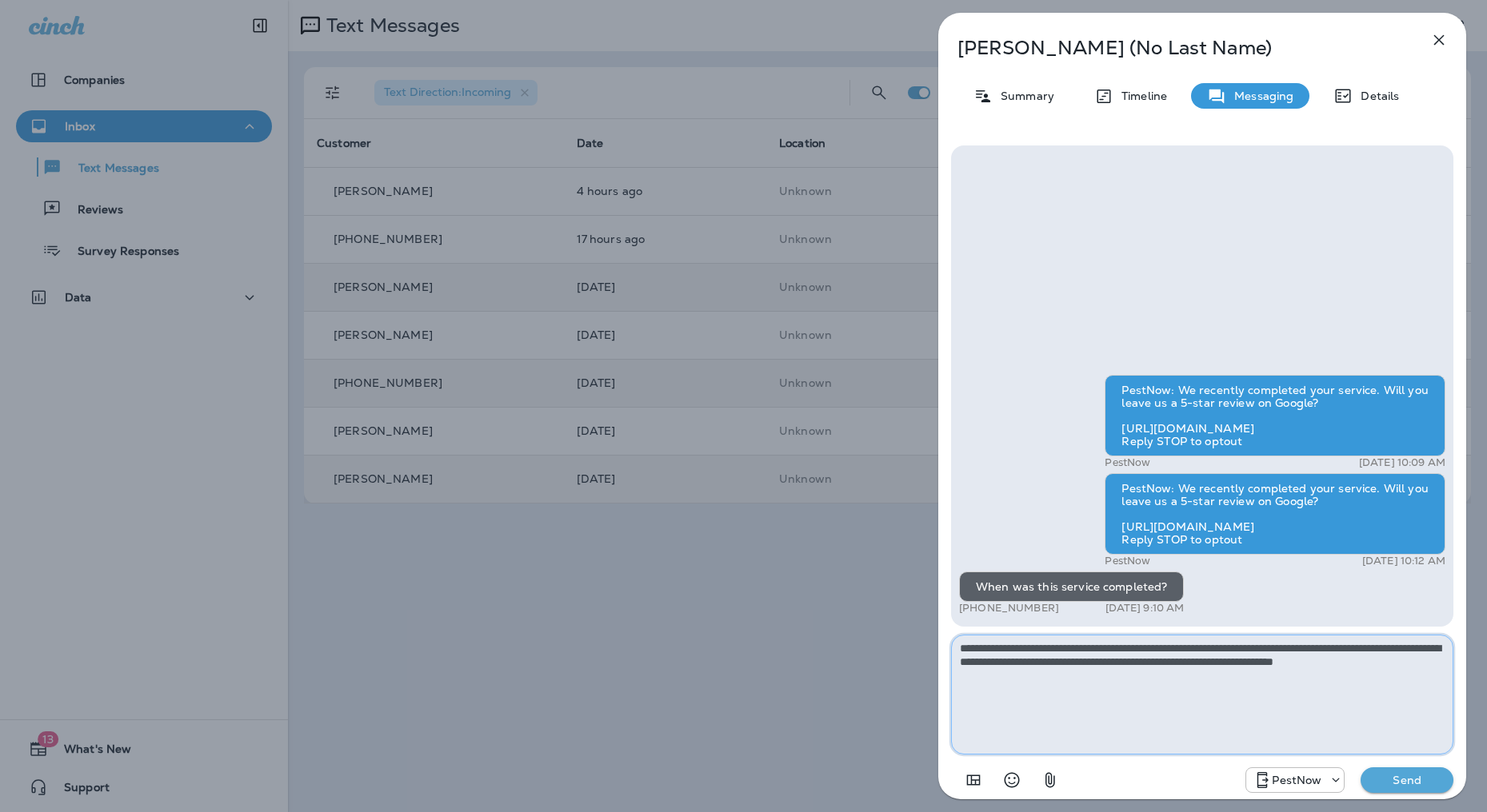
type textarea "**********"
click at [1411, 783] on p "Send" at bounding box center [1407, 781] width 67 height 15
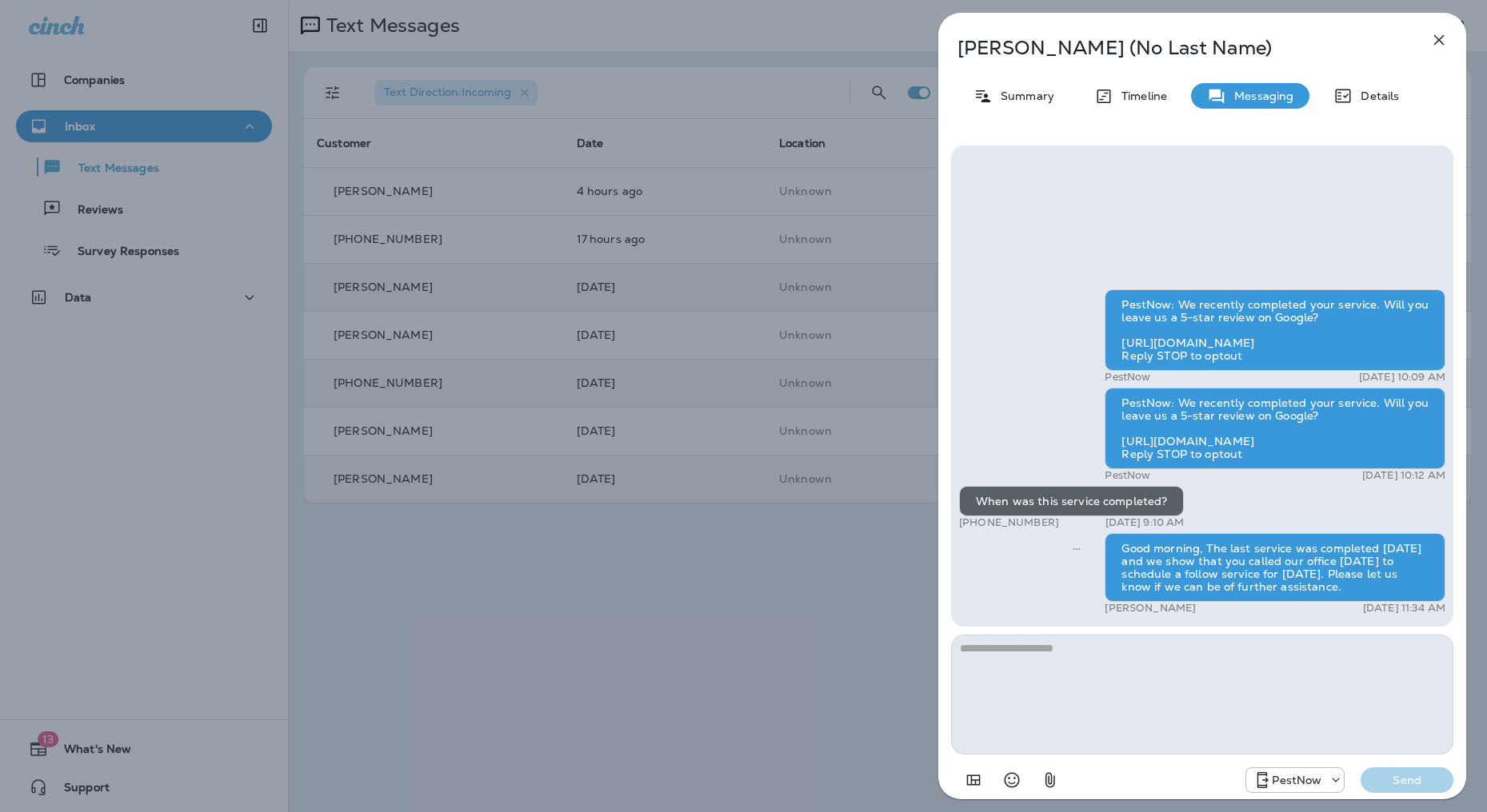
click at [824, 611] on div "IRWIN (No Last Name) Summary Timeline Messaging Details PestNow: We recently co…" at bounding box center [744, 406] width 1487 height 812
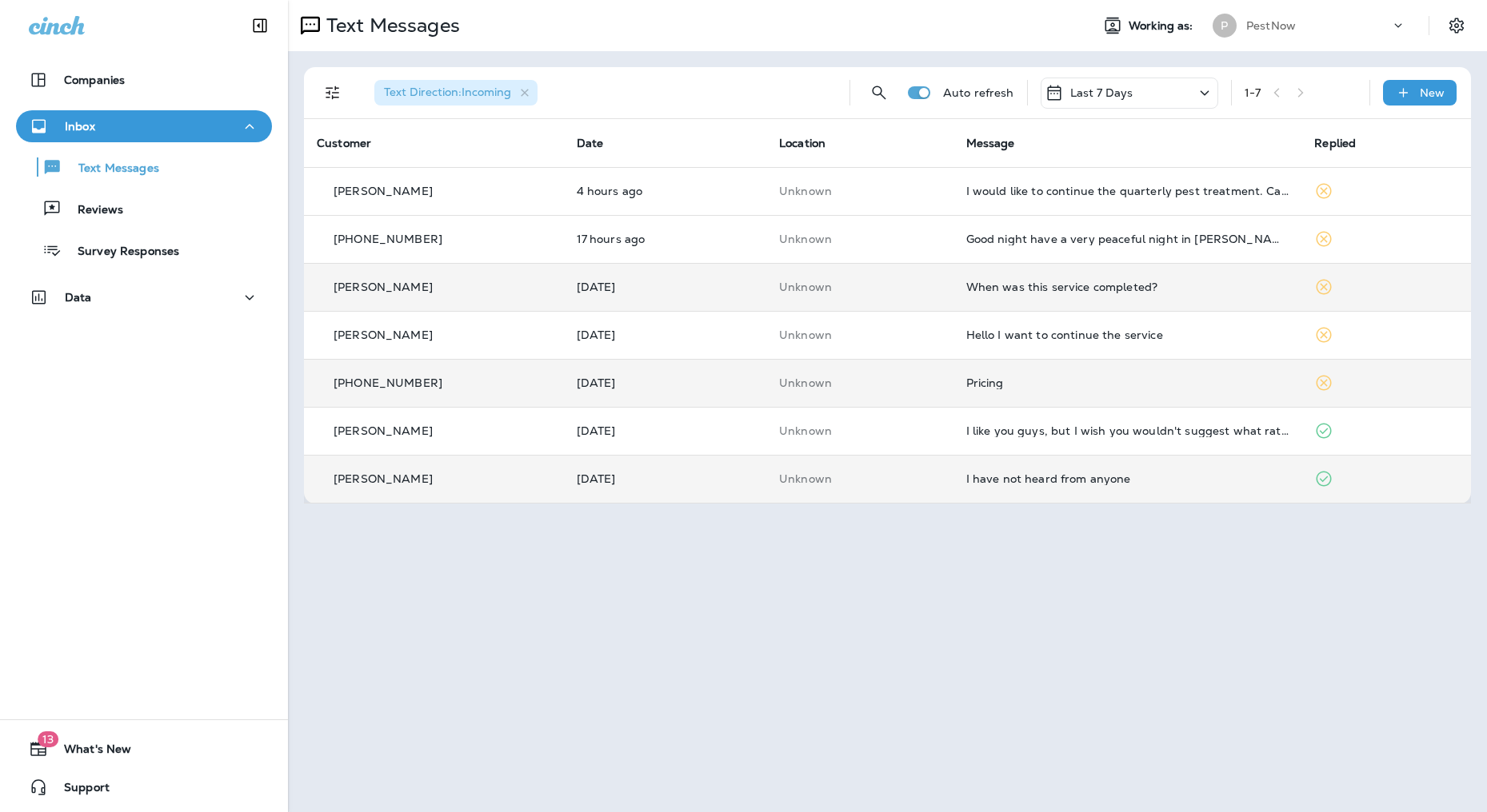
click at [1229, 393] on td "Pricing" at bounding box center [1128, 383] width 348 height 48
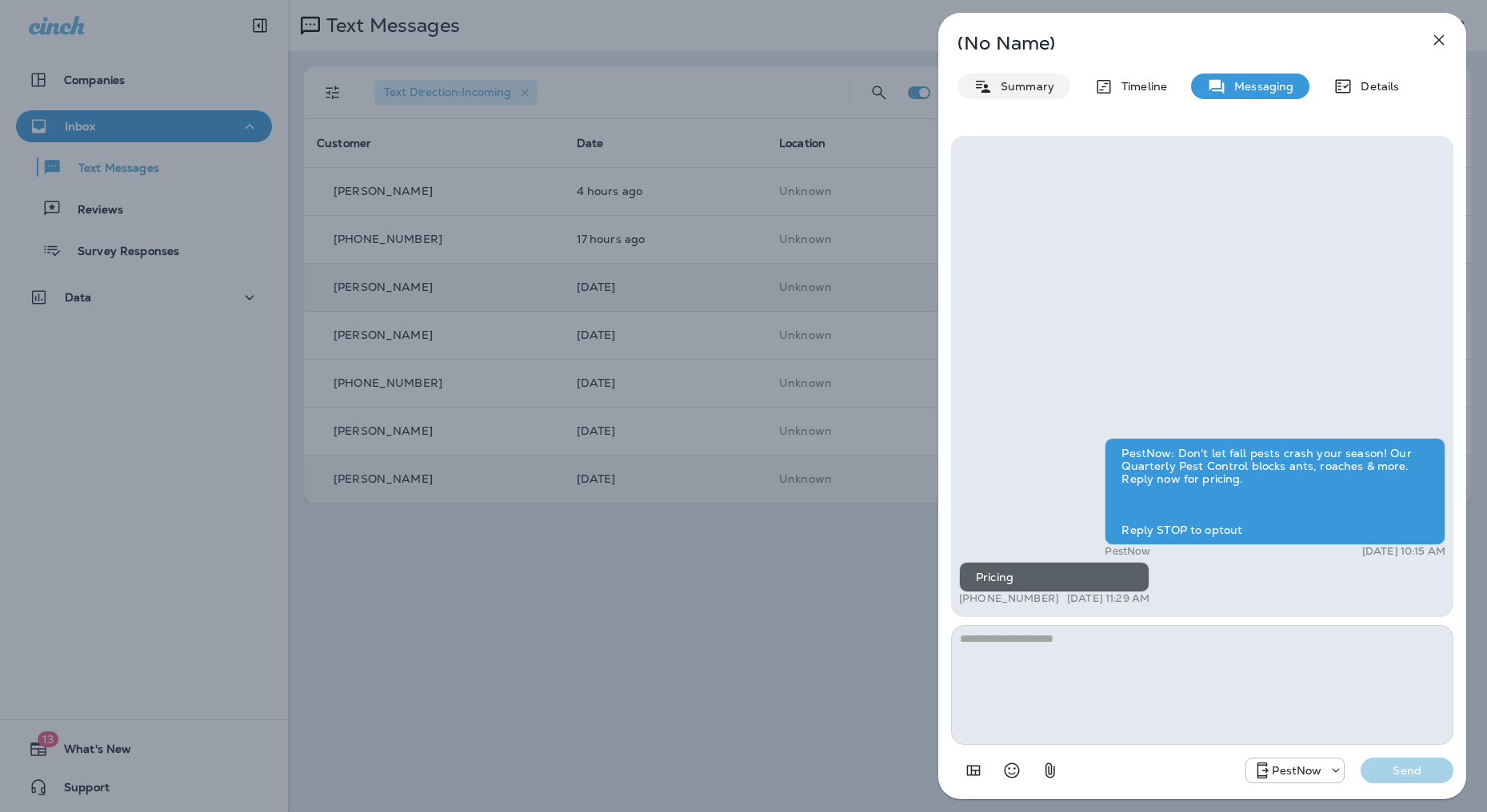
click at [1028, 87] on p "Summary" at bounding box center [1022, 87] width 61 height 13
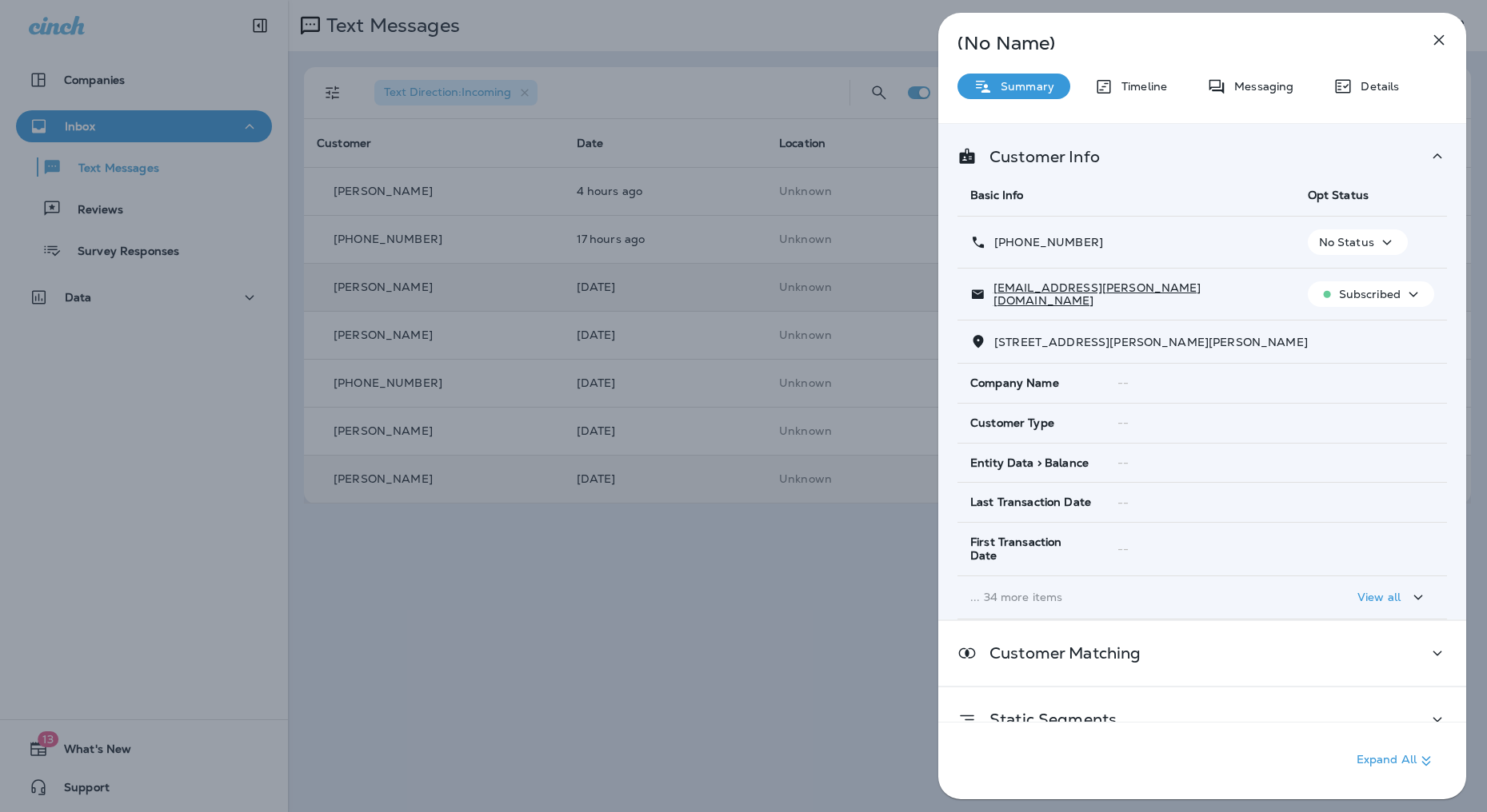
drag, startPoint x: 990, startPoint y: 229, endPoint x: 1373, endPoint y: 348, distance: 401.1
click at [1373, 348] on tbody "+1 (540) 414-5040 No Status phil.bissoon@gmail.com Subscribed 10407 OLD COURTNE…" at bounding box center [1202, 418] width 489 height 403
copy tbody "+1 (540) 414-5040 No Status phil.bissoon@gmail.com Subscribed 10407 OLD COURTNE…"
click at [1247, 96] on div "Messaging" at bounding box center [1250, 86] width 119 height 25
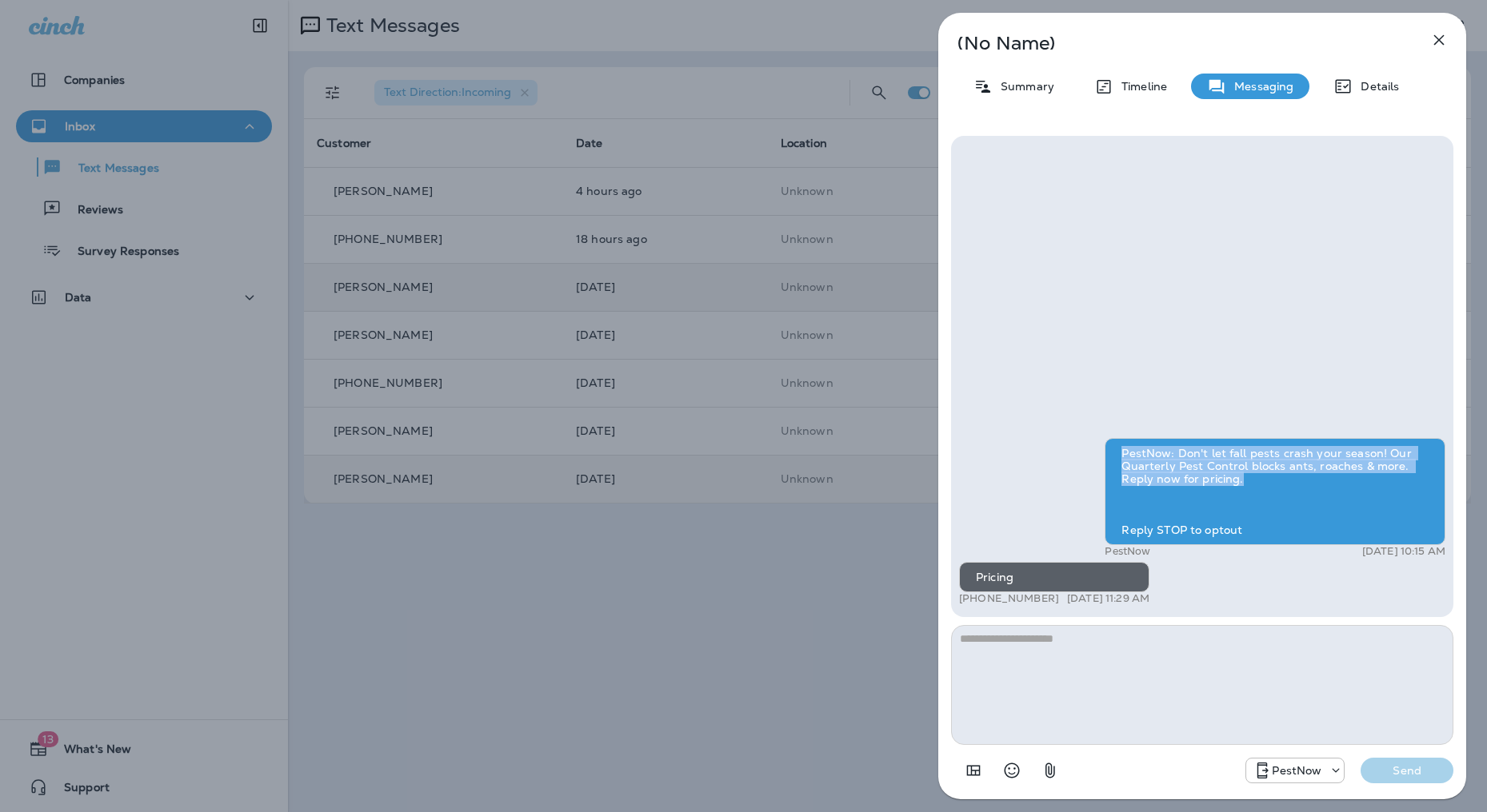
drag, startPoint x: 1257, startPoint y: 482, endPoint x: 1116, endPoint y: 445, distance: 145.8
click at [1116, 445] on div "PestNow: Don't let fall pests crash your season! Our Quarterly Pest Control blo…" at bounding box center [1274, 491] width 341 height 107
drag, startPoint x: 1144, startPoint y: 459, endPoint x: 887, endPoint y: 293, distance: 305.9
click at [1120, 512] on div "PestNow: Don't let fall pests crash your season! Our Quarterly Pest Control blo…" at bounding box center [1274, 491] width 341 height 107
click at [1069, 667] on textarea at bounding box center [1202, 685] width 502 height 120
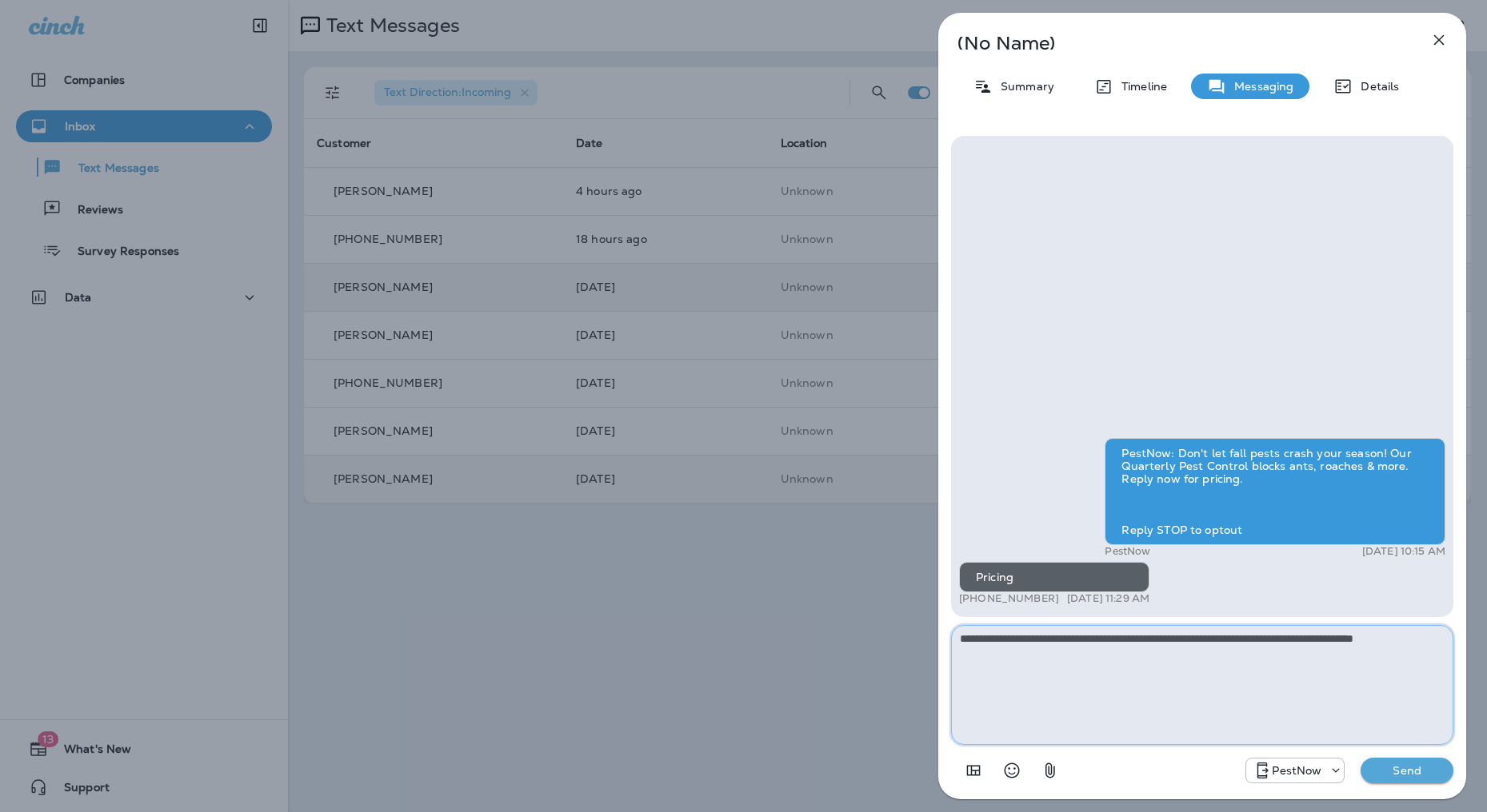
type textarea "**********"
click at [1390, 771] on p "Send" at bounding box center [1407, 771] width 67 height 15
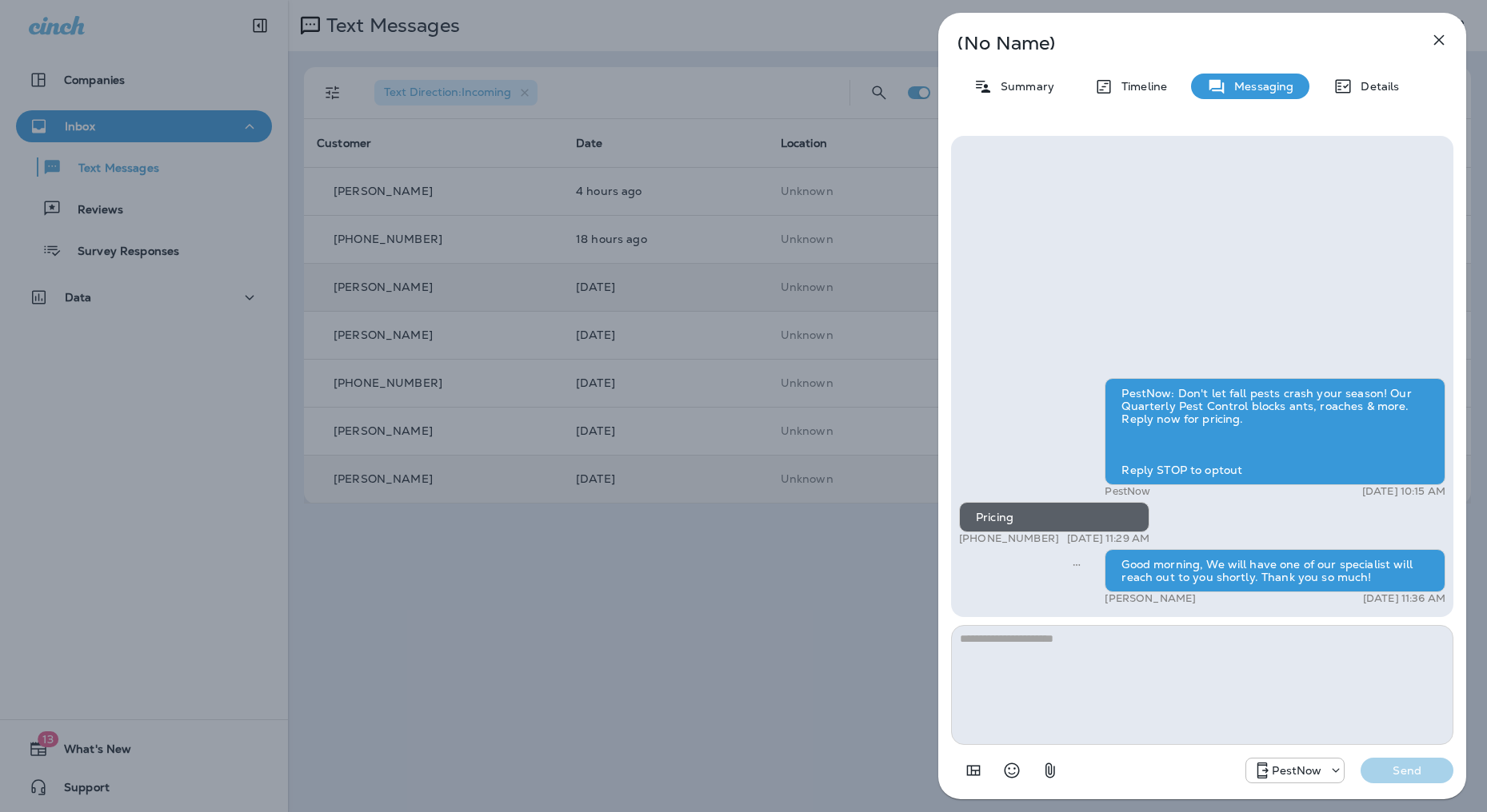
click at [1435, 45] on icon "button" at bounding box center [1439, 40] width 11 height 11
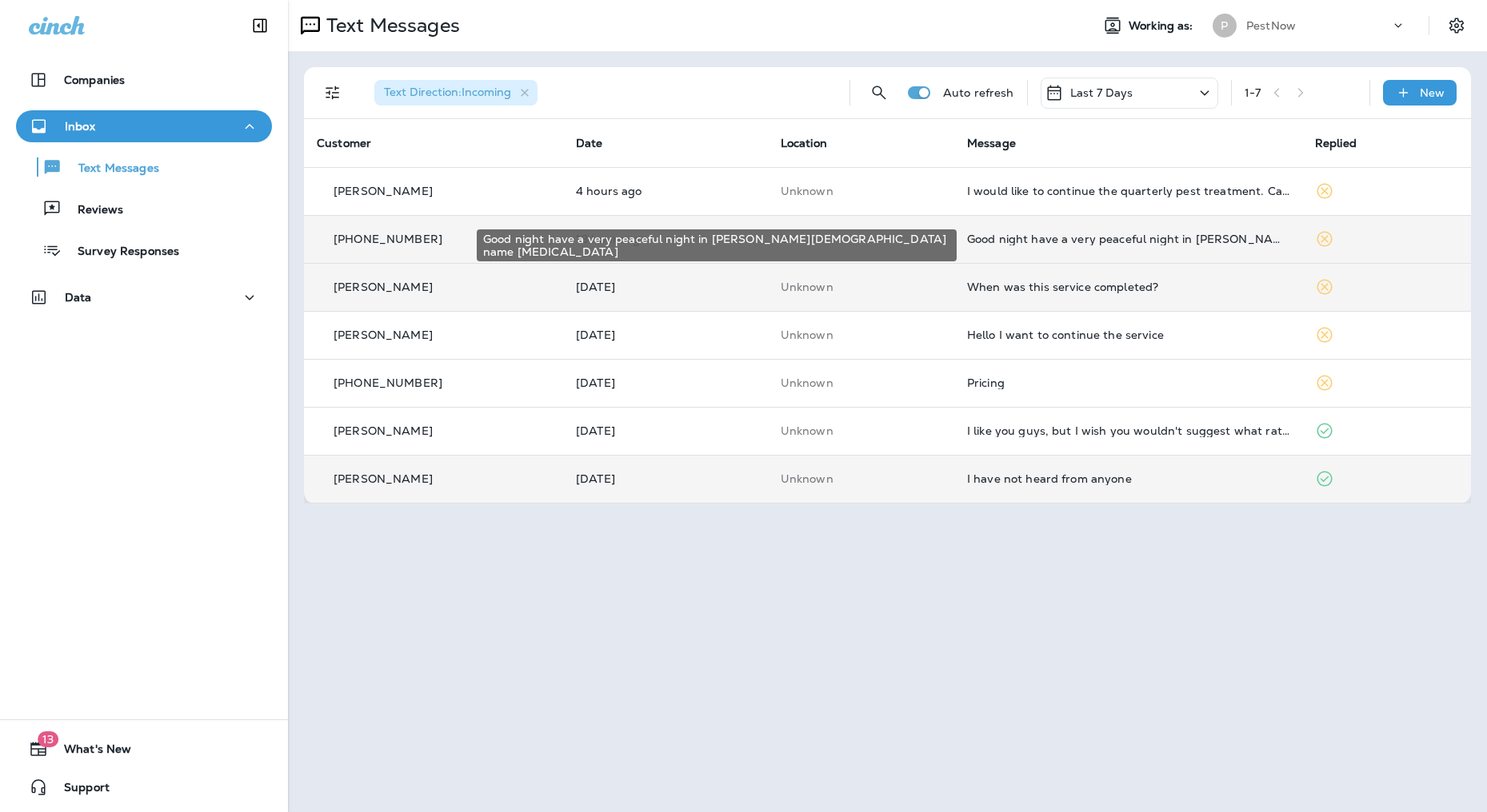
click at [1084, 239] on div "Good night have a very peaceful night in [PERSON_NAME][DEMOGRAPHIC_DATA] name […" at bounding box center [1128, 240] width 322 height 13
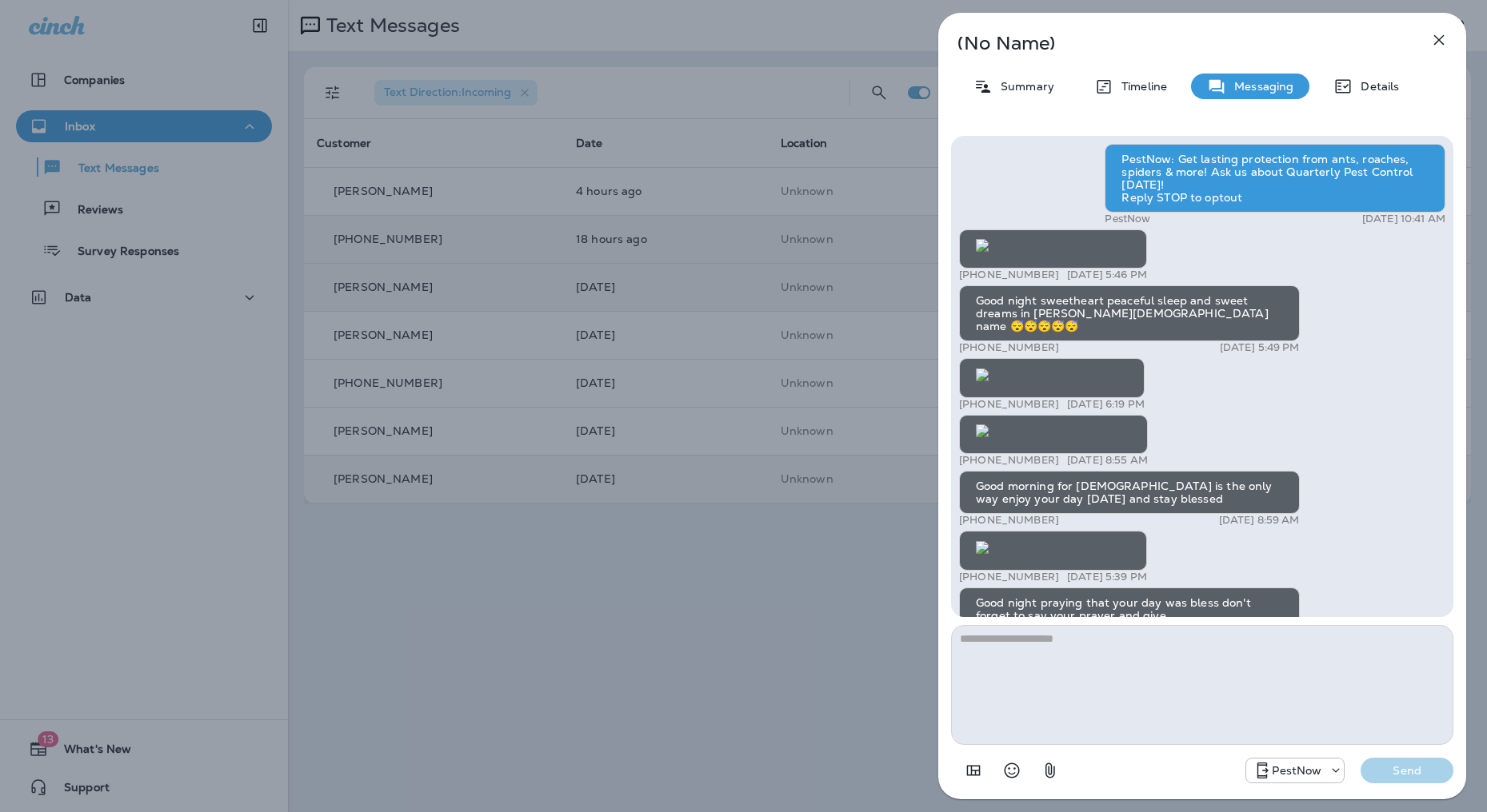
scroll to position [-20803, 0]
click at [1019, 95] on div "Summary" at bounding box center [1013, 86] width 113 height 25
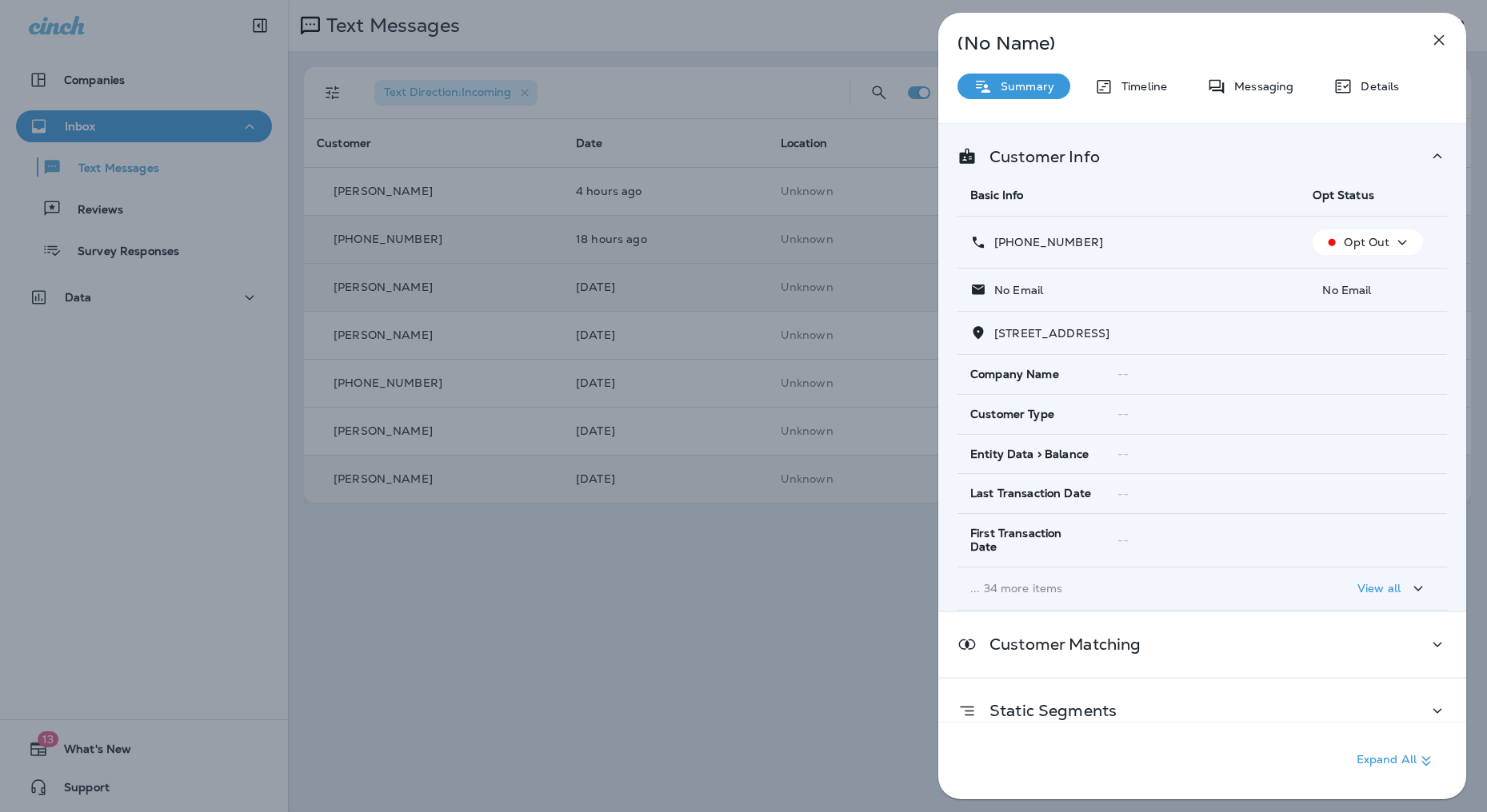
drag, startPoint x: 1101, startPoint y: 240, endPoint x: 1007, endPoint y: 244, distance: 94.1
click at [1007, 244] on div "[PHONE_NUMBER]" at bounding box center [1128, 242] width 317 height 17
click at [1265, 80] on p "Messaging" at bounding box center [1260, 87] width 67 height 13
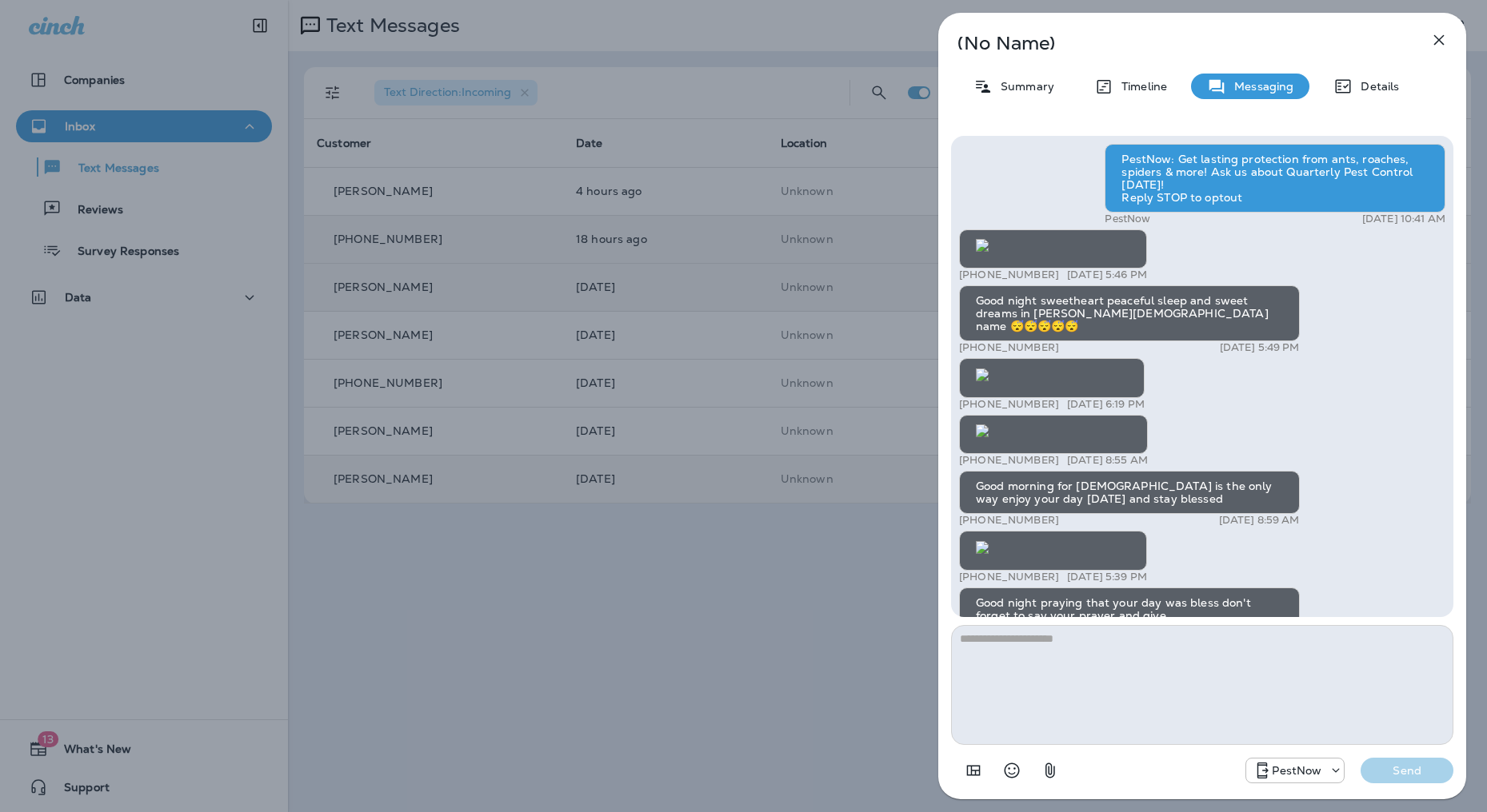
scroll to position [-17472, 0]
click at [876, 646] on div "(No Name) Summary Timeline Messaging Details PestNow: Get lasting protection fr…" at bounding box center [744, 406] width 1487 height 812
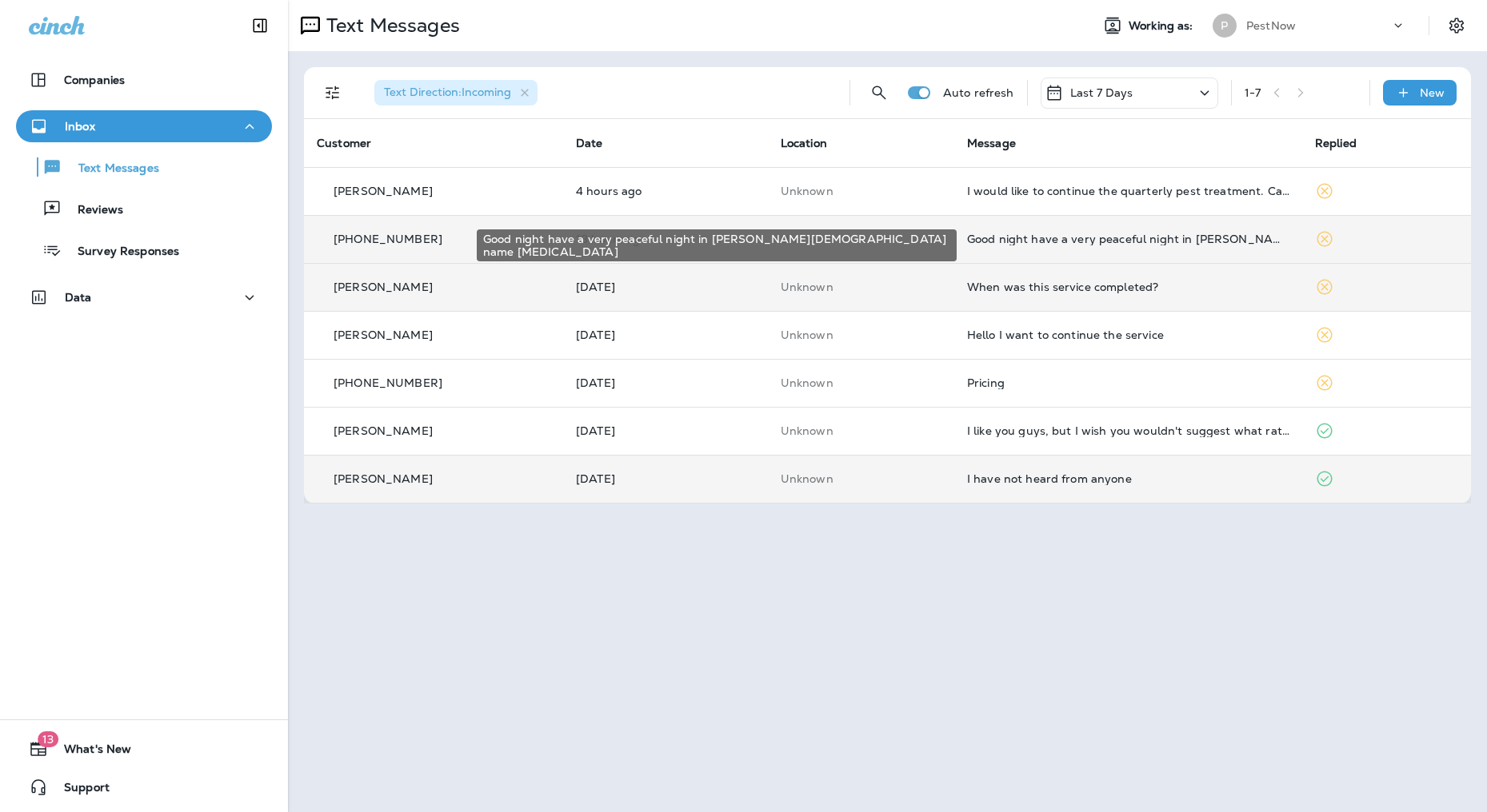
click at [1009, 236] on div "Good night have a very peaceful night in [PERSON_NAME][DEMOGRAPHIC_DATA] name […" at bounding box center [1128, 240] width 322 height 13
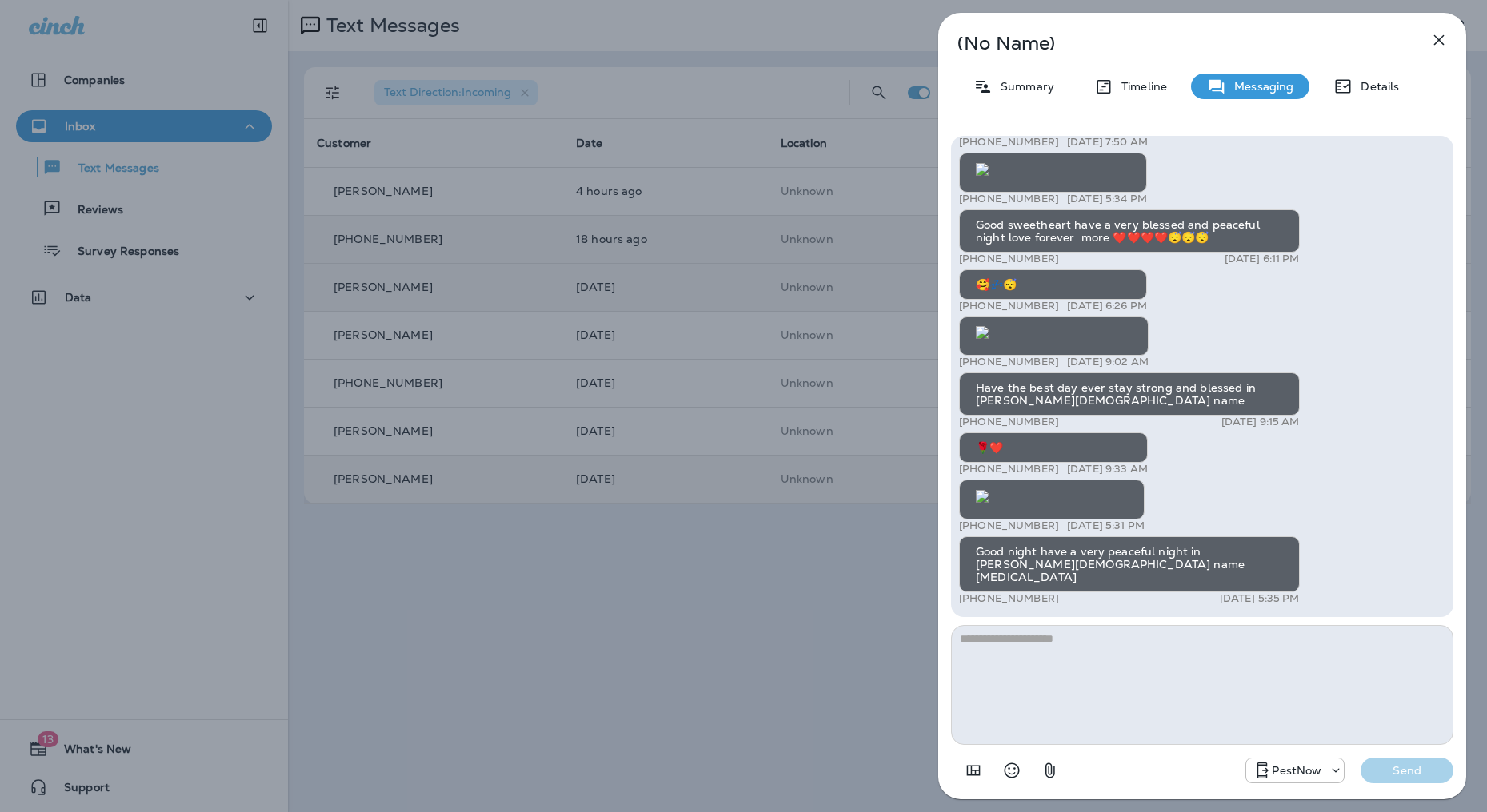
click at [1454, 612] on div "PestNow: Get lasting protection from ants, roaches, spiders & more! Ask us abou…" at bounding box center [1202, 461] width 528 height 676
drag, startPoint x: 1454, startPoint y: 612, endPoint x: 1451, endPoint y: 382, distance: 230.0
click at [1451, 382] on div "PestNow: Get lasting protection from ants, roaches, spiders & more! Ask us abou…" at bounding box center [1202, 461] width 528 height 676
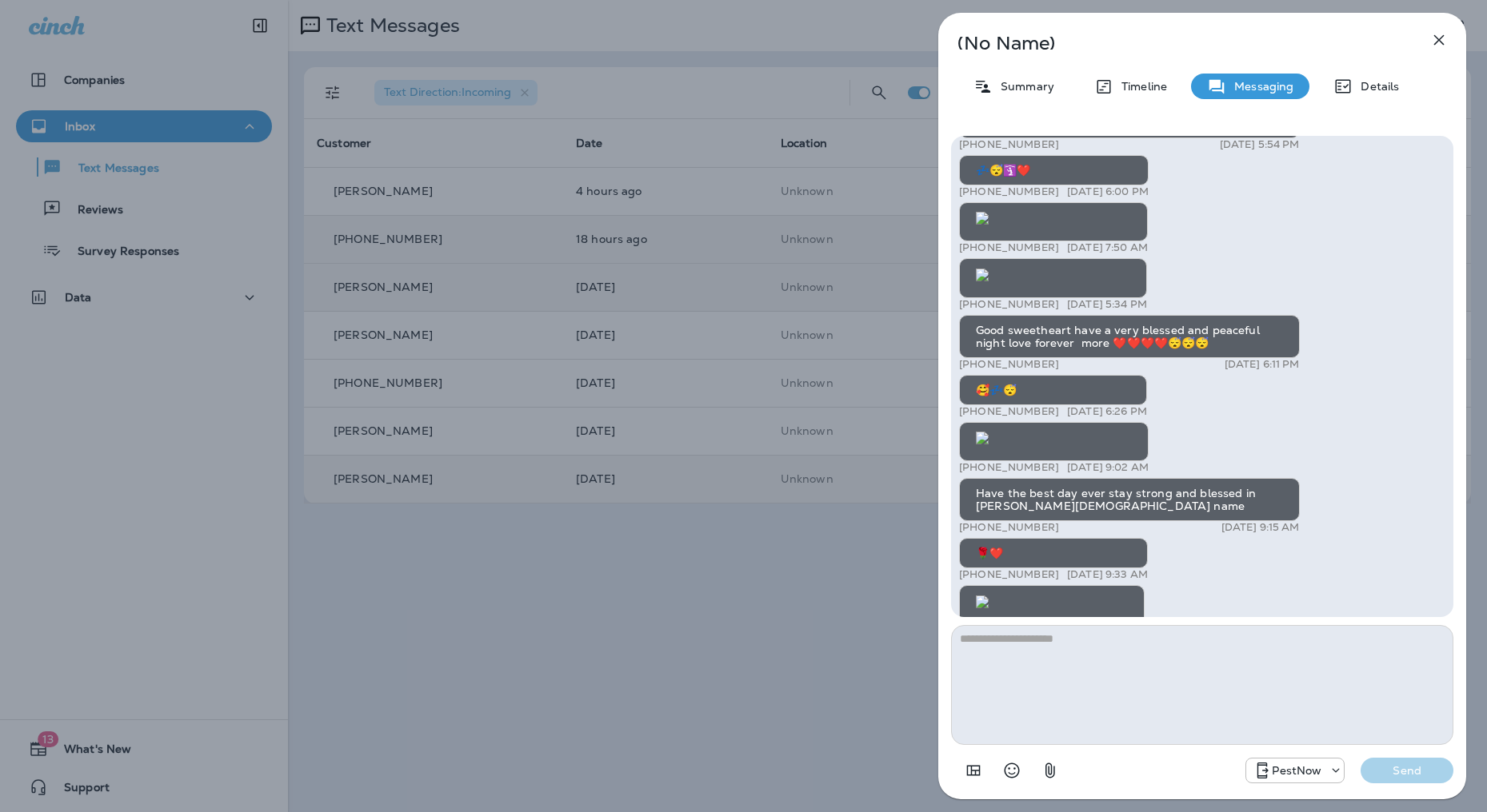
scroll to position [1, 0]
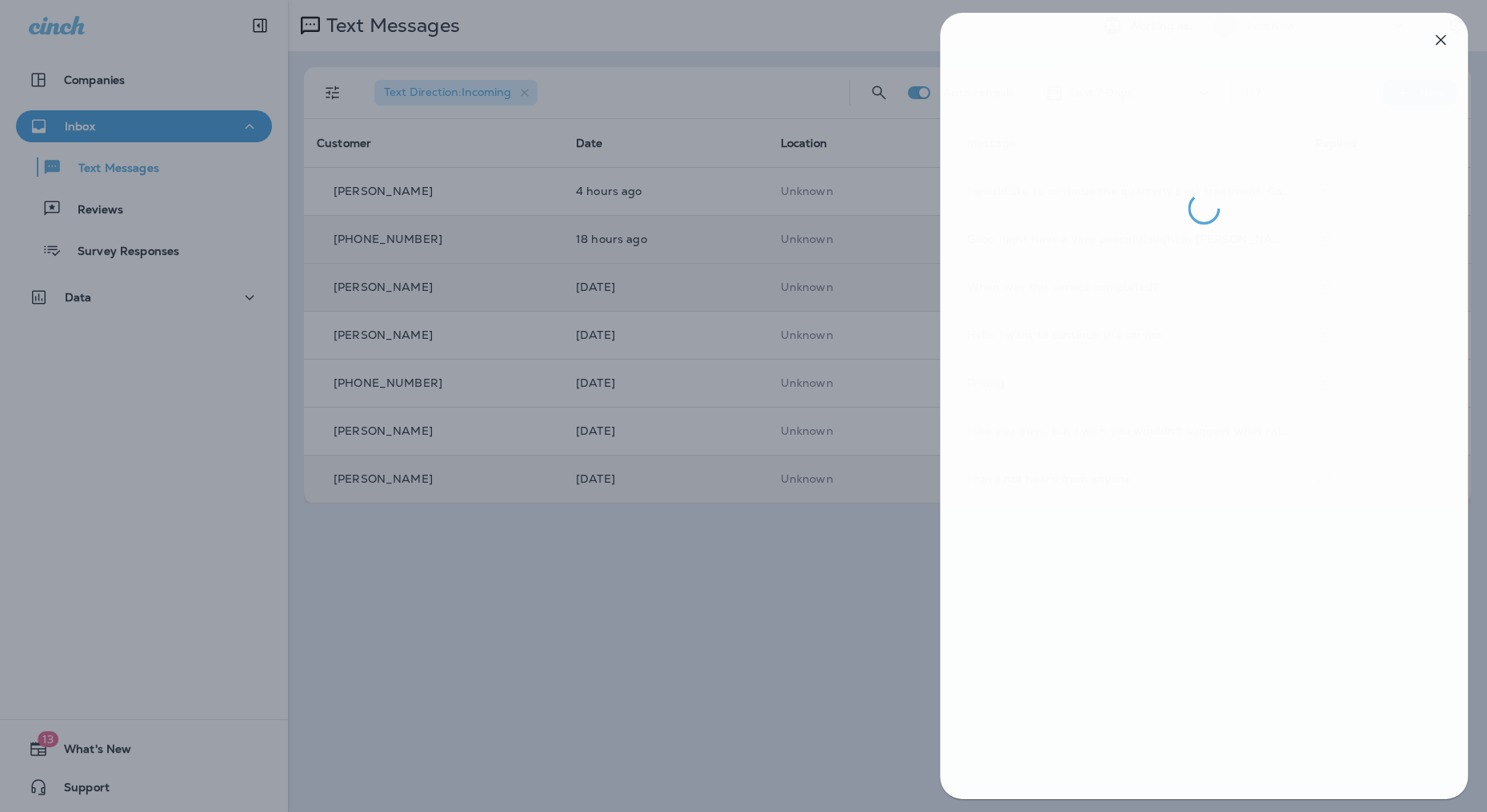
click at [840, 617] on div at bounding box center [745, 406] width 1487 height 812
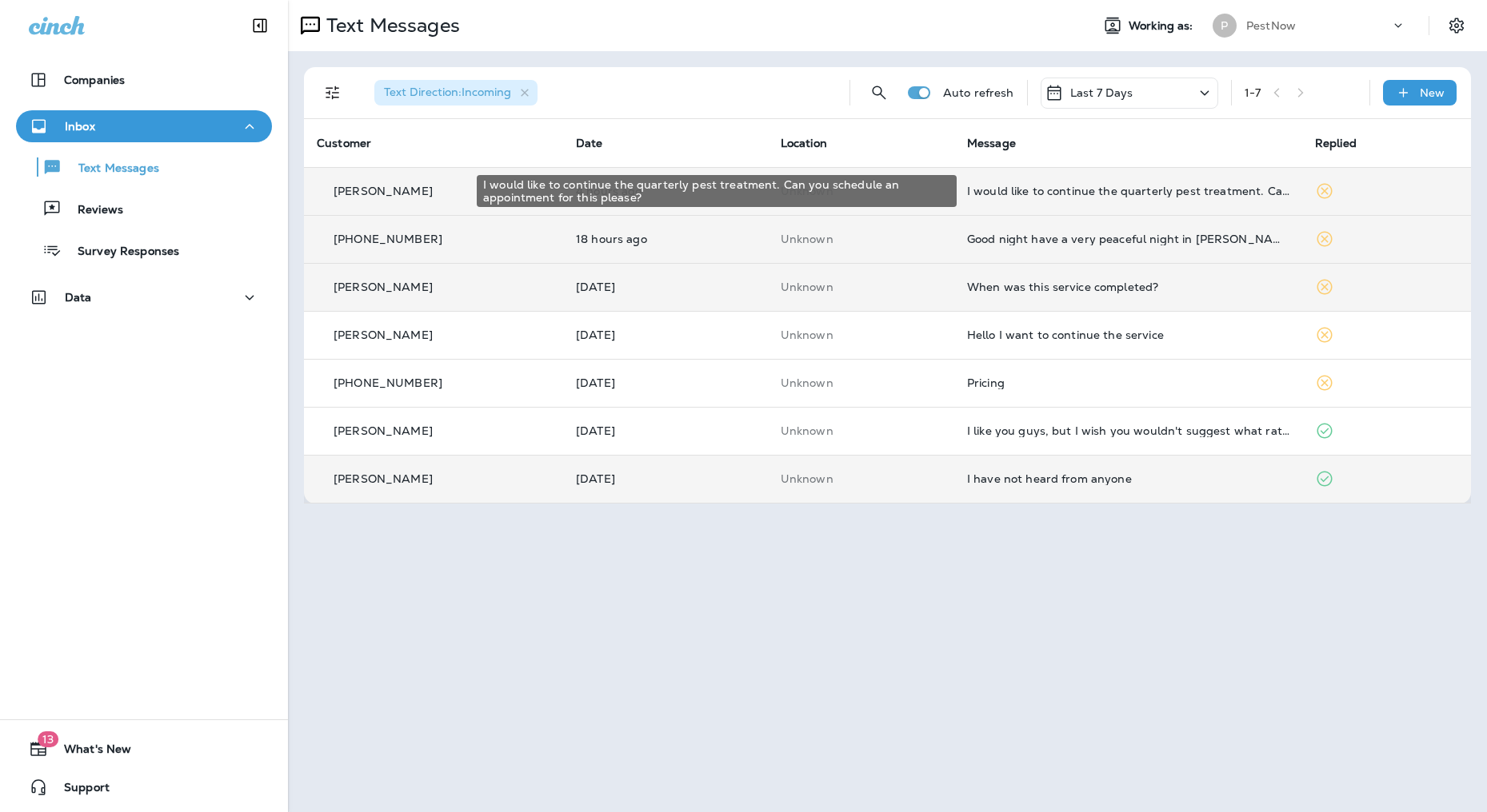
click at [1001, 191] on div "I would like to continue the quarterly pest treatment. Can you schedule an appo…" at bounding box center [1128, 191] width 322 height 13
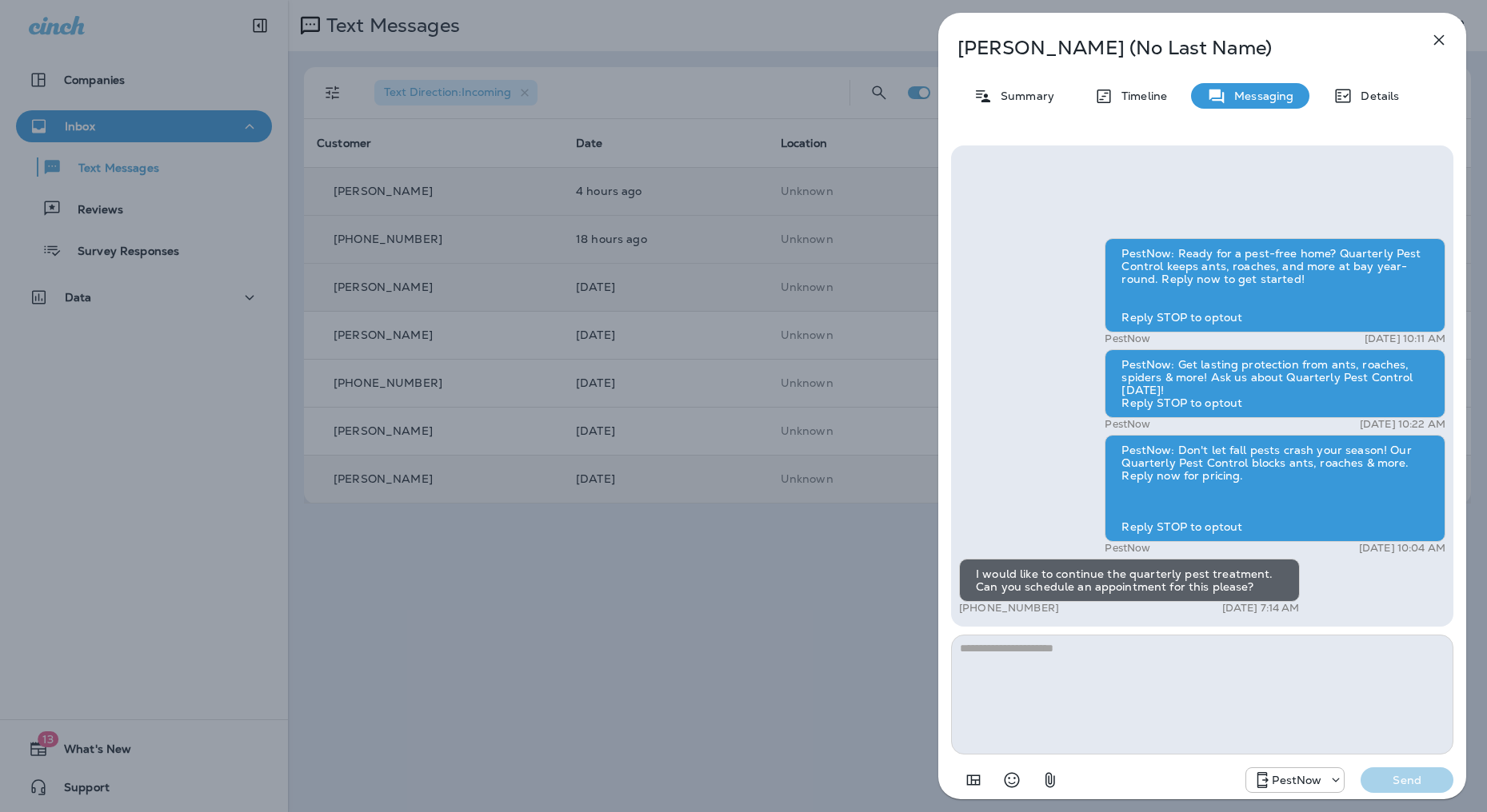
drag, startPoint x: 1046, startPoint y: 612, endPoint x: 955, endPoint y: 603, distance: 91.4
click at [955, 603] on div "PestNow: Ready for a pest-free home? Quarterly Pest Control keeps ants, roaches…" at bounding box center [1202, 386] width 502 height 482
click at [1035, 99] on p "Summary" at bounding box center [1022, 96] width 61 height 13
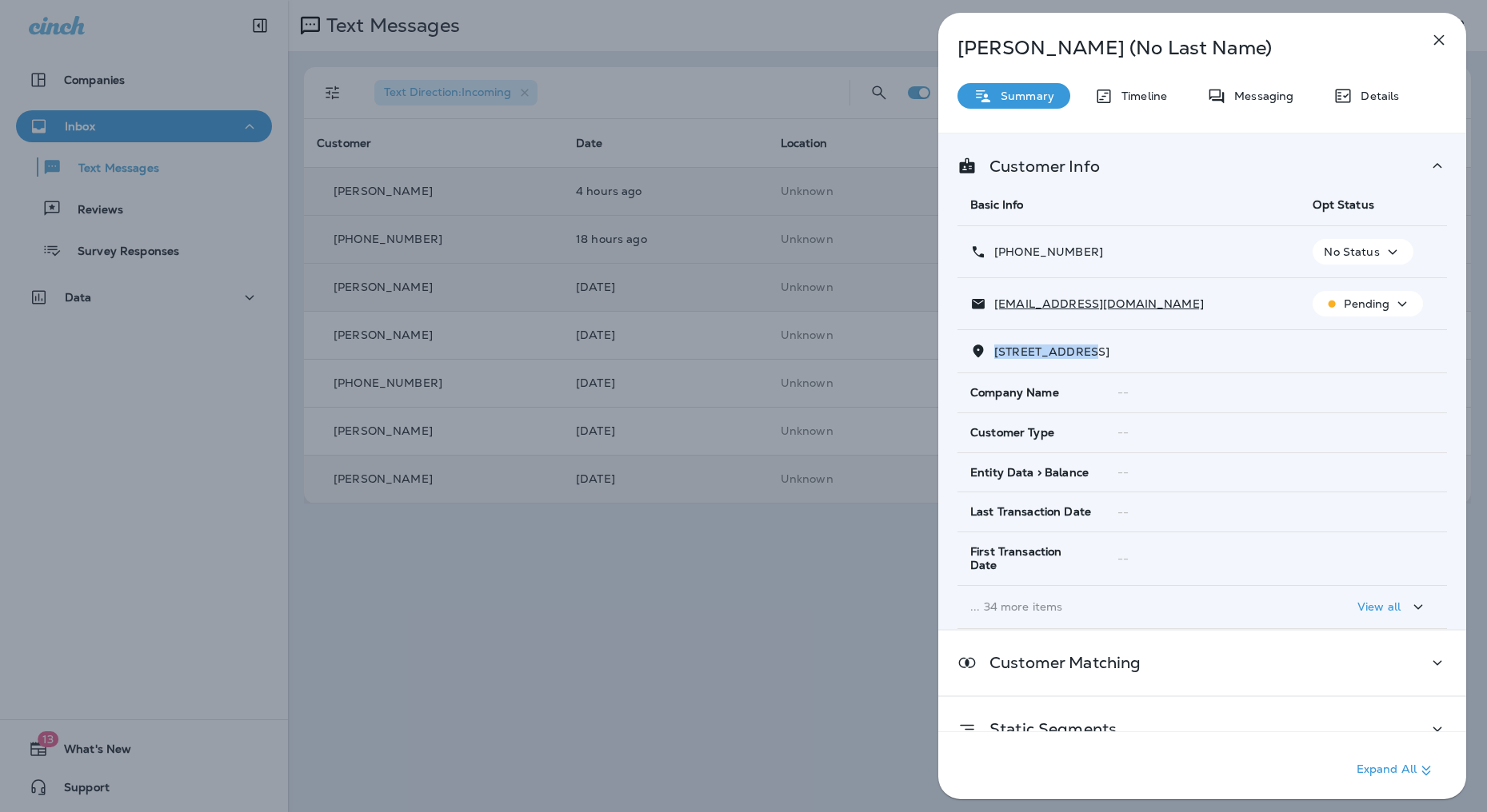
drag, startPoint x: 1084, startPoint y: 354, endPoint x: 987, endPoint y: 356, distance: 97.0
click at [987, 356] on p "13615 COPPER RIDGE DRIVE HERNDON, VA 20171" at bounding box center [1048, 352] width 124 height 13
copy span "13615 COPPER R"
drag, startPoint x: 1328, startPoint y: 352, endPoint x: 998, endPoint y: 244, distance: 347.2
click at [998, 244] on tbody "+1 (571) 215-7393 No Status sivamalladi@gmail.com Pending 13615 COPPER RIDGE DR…" at bounding box center [1202, 428] width 489 height 403
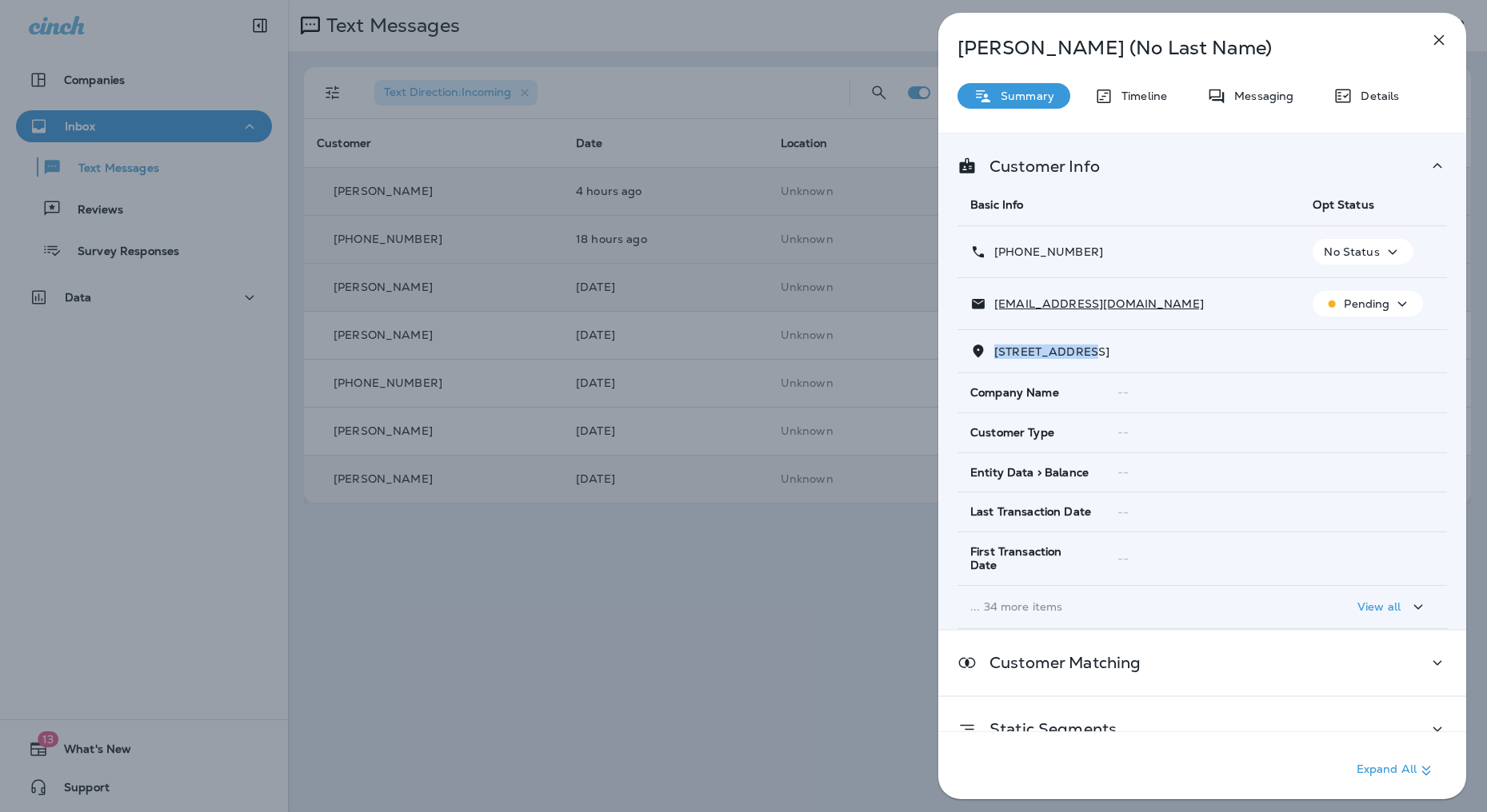
copy tbody "1 (571) 215-7393 No Status sivamalladi@gmail.com Pending 13615 COPPER RIDGE DRI…"
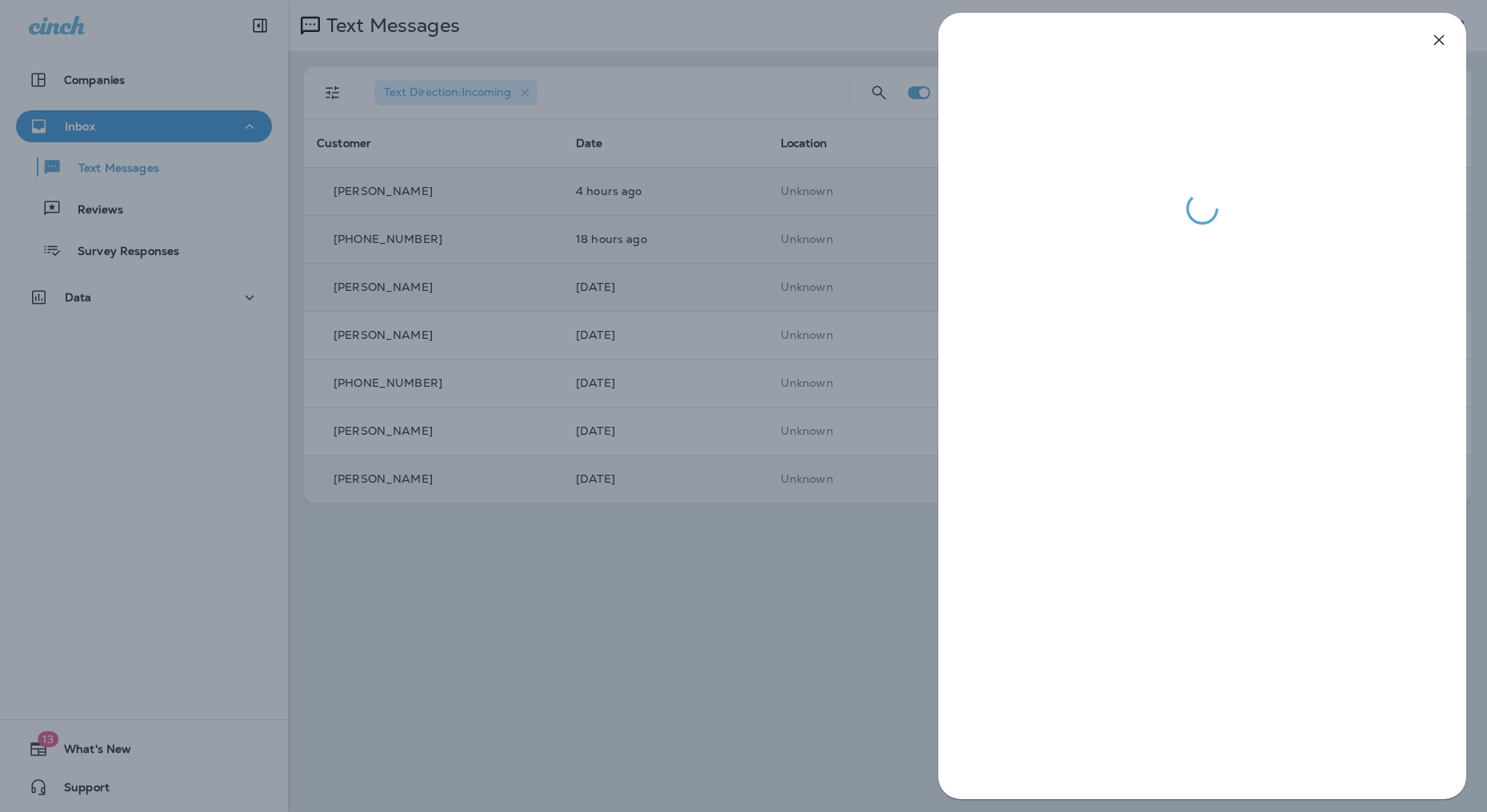
click at [725, 186] on div at bounding box center [744, 406] width 1487 height 812
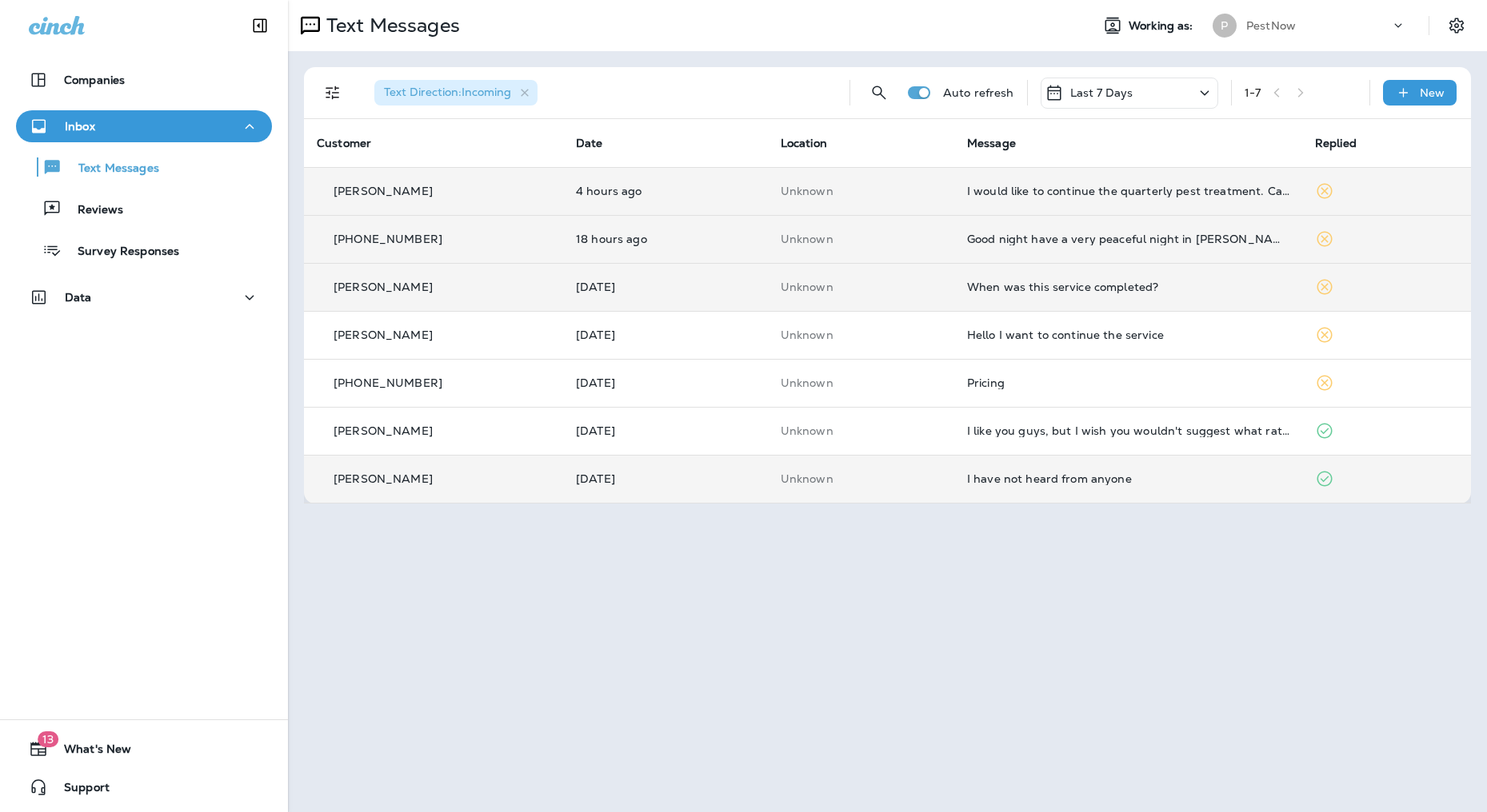
click at [1070, 194] on div "I would like to continue the quarterly pest treatment. Can you schedule an appo…" at bounding box center [1128, 191] width 322 height 13
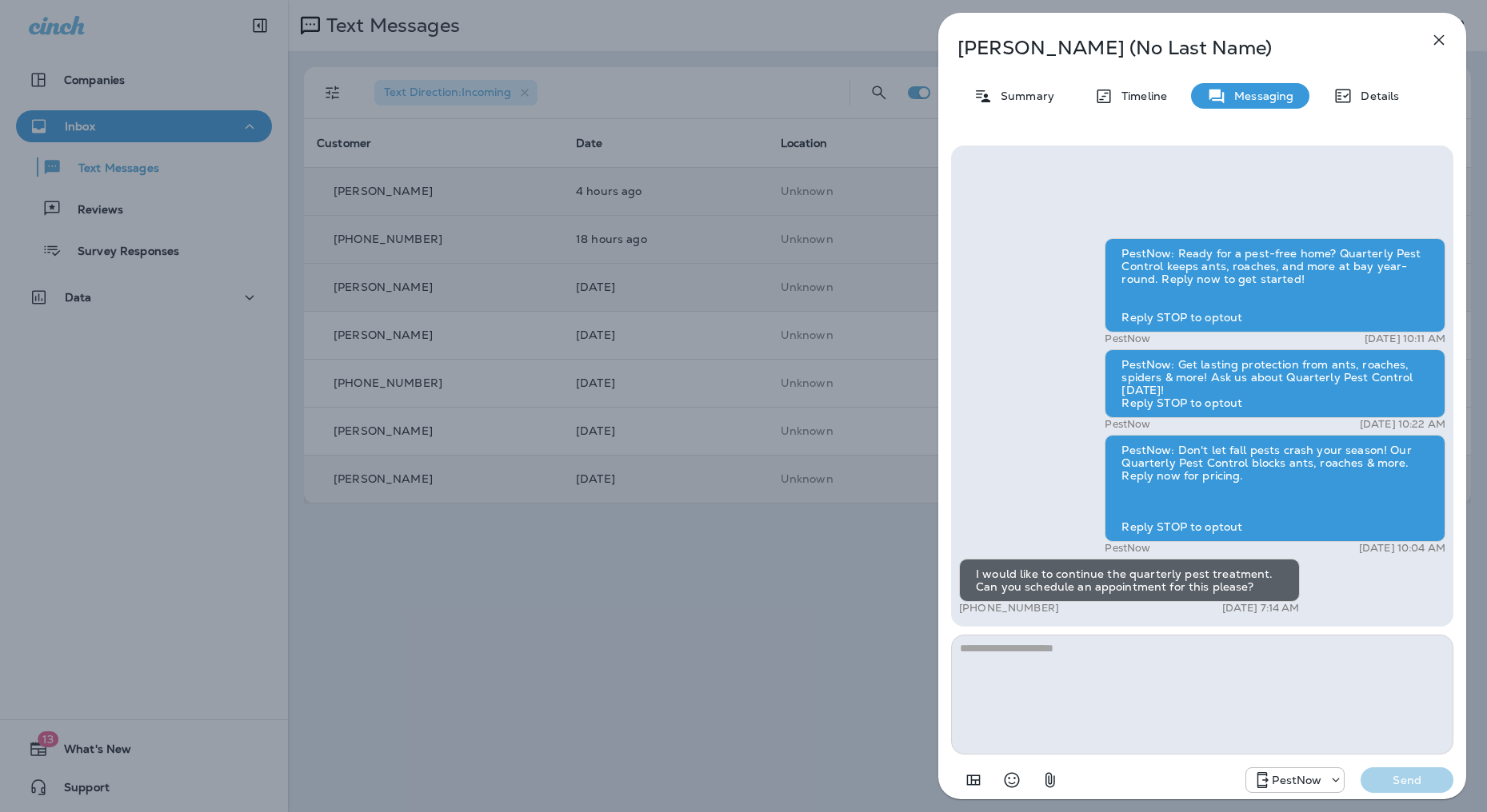
click at [1104, 676] on textarea at bounding box center [1202, 694] width 502 height 120
type textarea "**********"
click at [1415, 772] on button "Send" at bounding box center [1406, 780] width 92 height 25
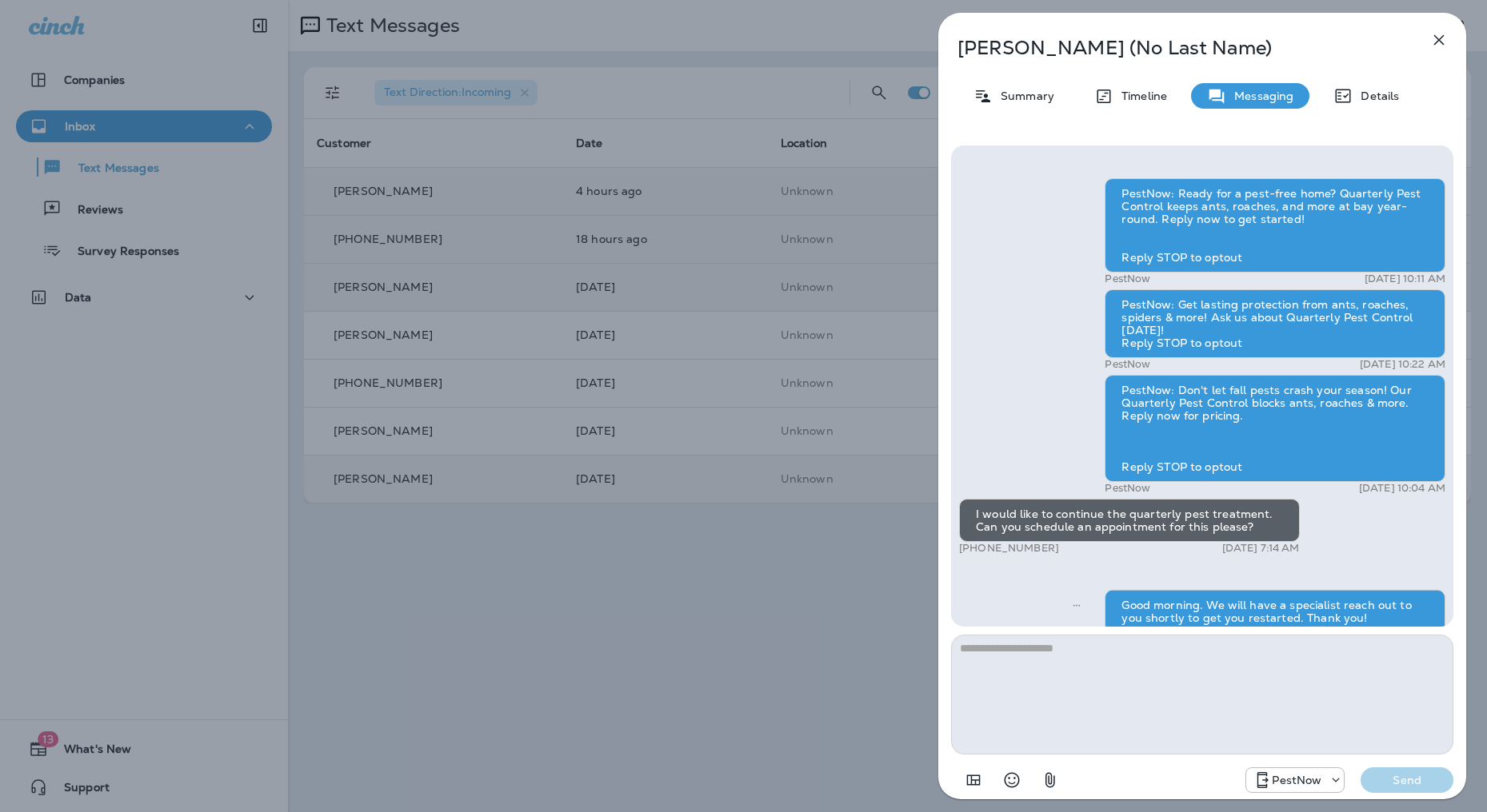
click at [1027, 95] on p "Summary" at bounding box center [1022, 96] width 61 height 13
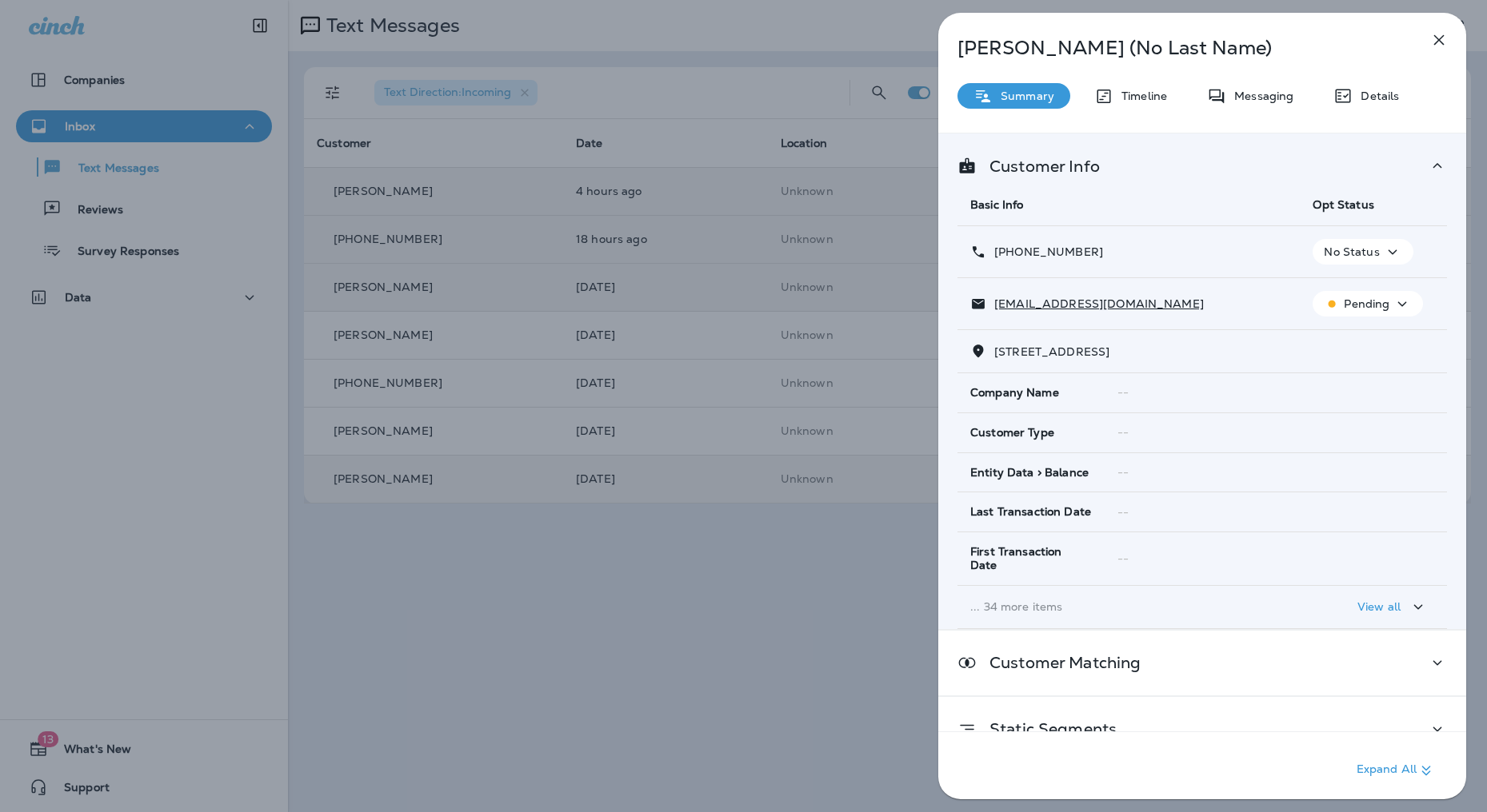
click at [1441, 46] on icon "button" at bounding box center [1438, 39] width 19 height 19
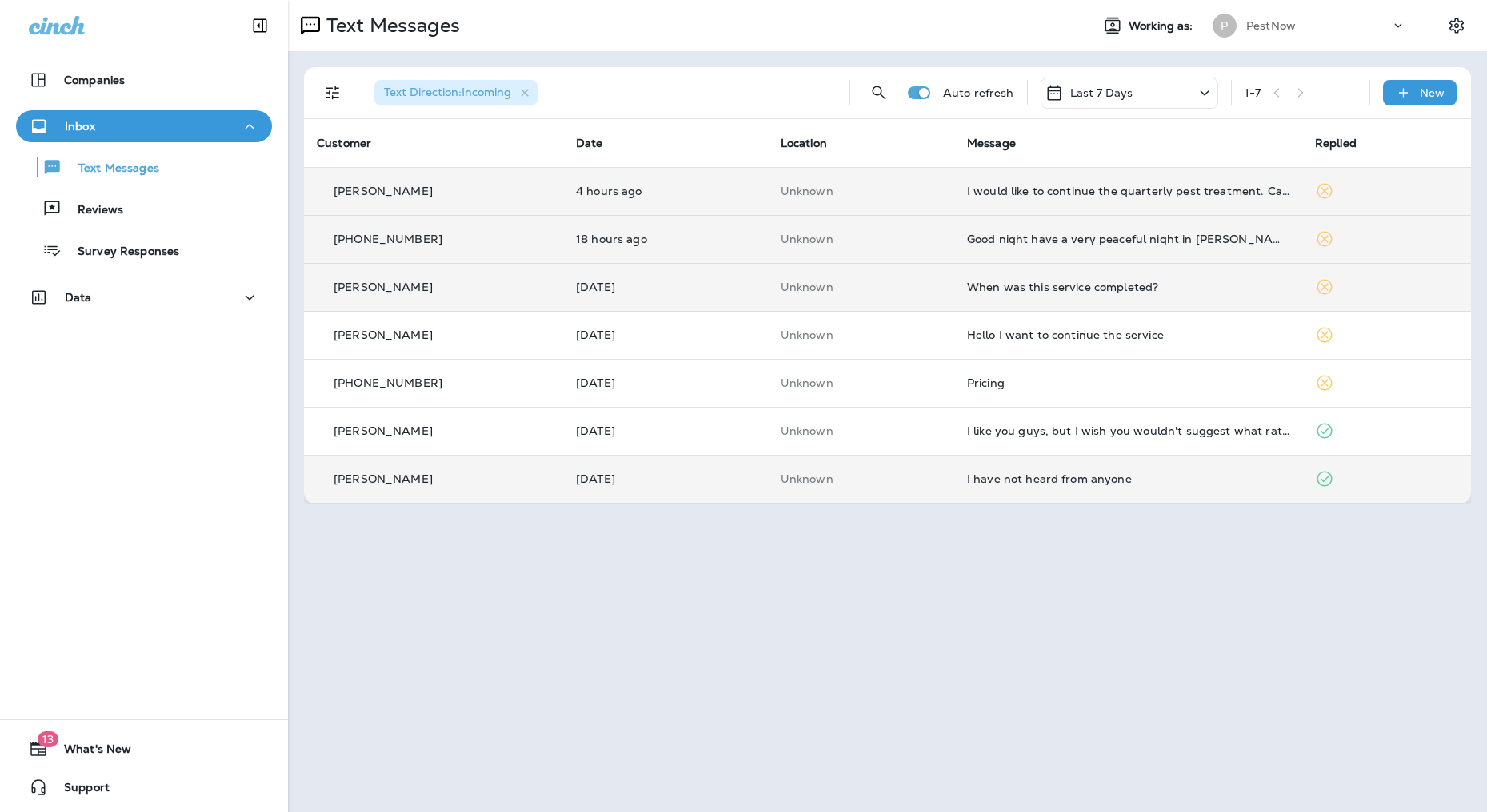
click at [1082, 202] on td "I would like to continue the quarterly pest treatment. Can you schedule an appo…" at bounding box center [1127, 191] width 348 height 48
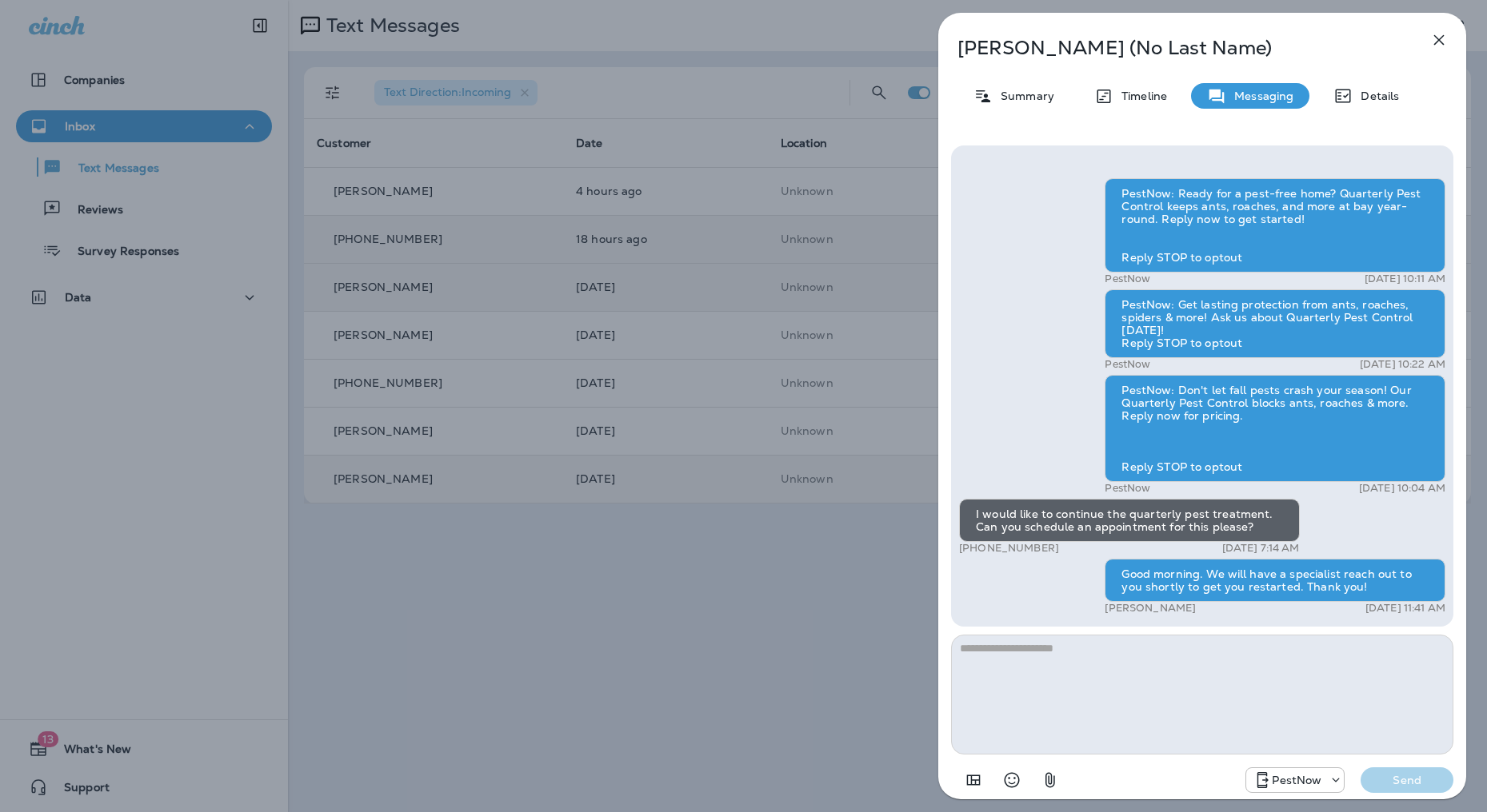
click at [829, 635] on div "SIVA (No Last Name) Summary Timeline Messaging Details PestNow: Ready for a pes…" at bounding box center [744, 406] width 1487 height 812
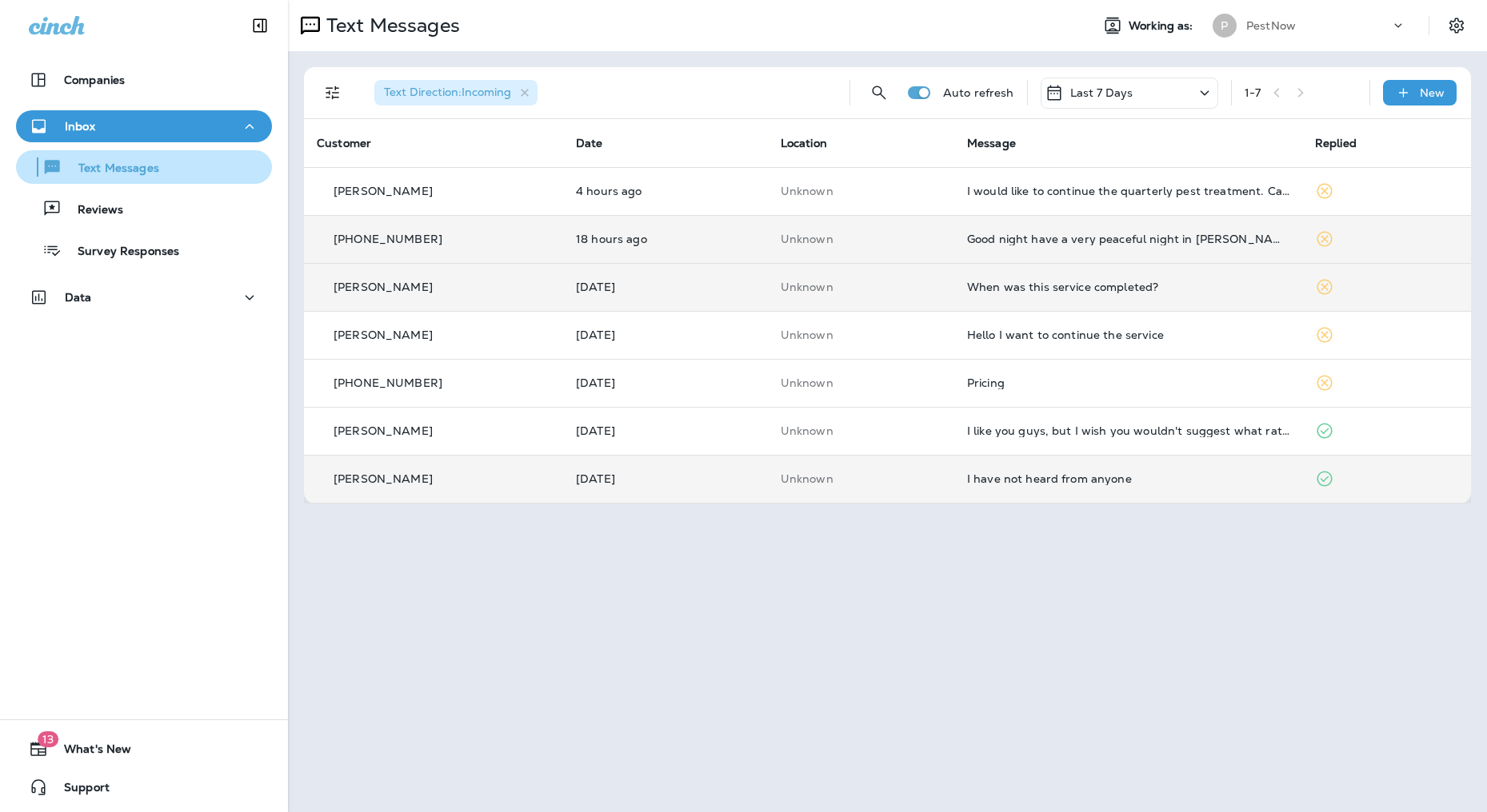
click at [101, 162] on p "Text Messages" at bounding box center [110, 169] width 97 height 16
